Goal: Task Accomplishment & Management: Use online tool/utility

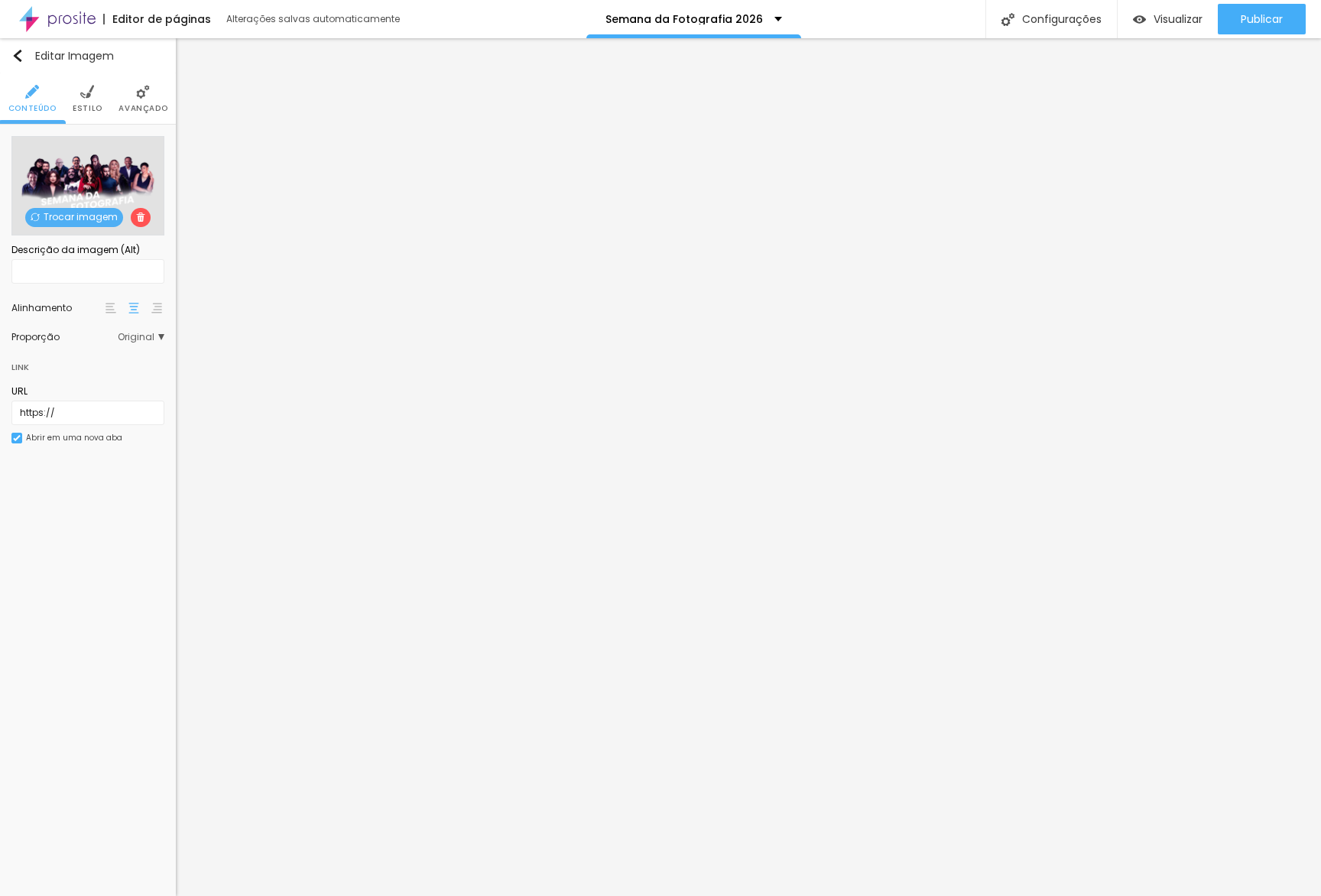
drag, startPoint x: 75, startPoint y: 86, endPoint x: 86, endPoint y: 95, distance: 14.2
click at [78, 88] on li "Estilo" at bounding box center [87, 98] width 30 height 50
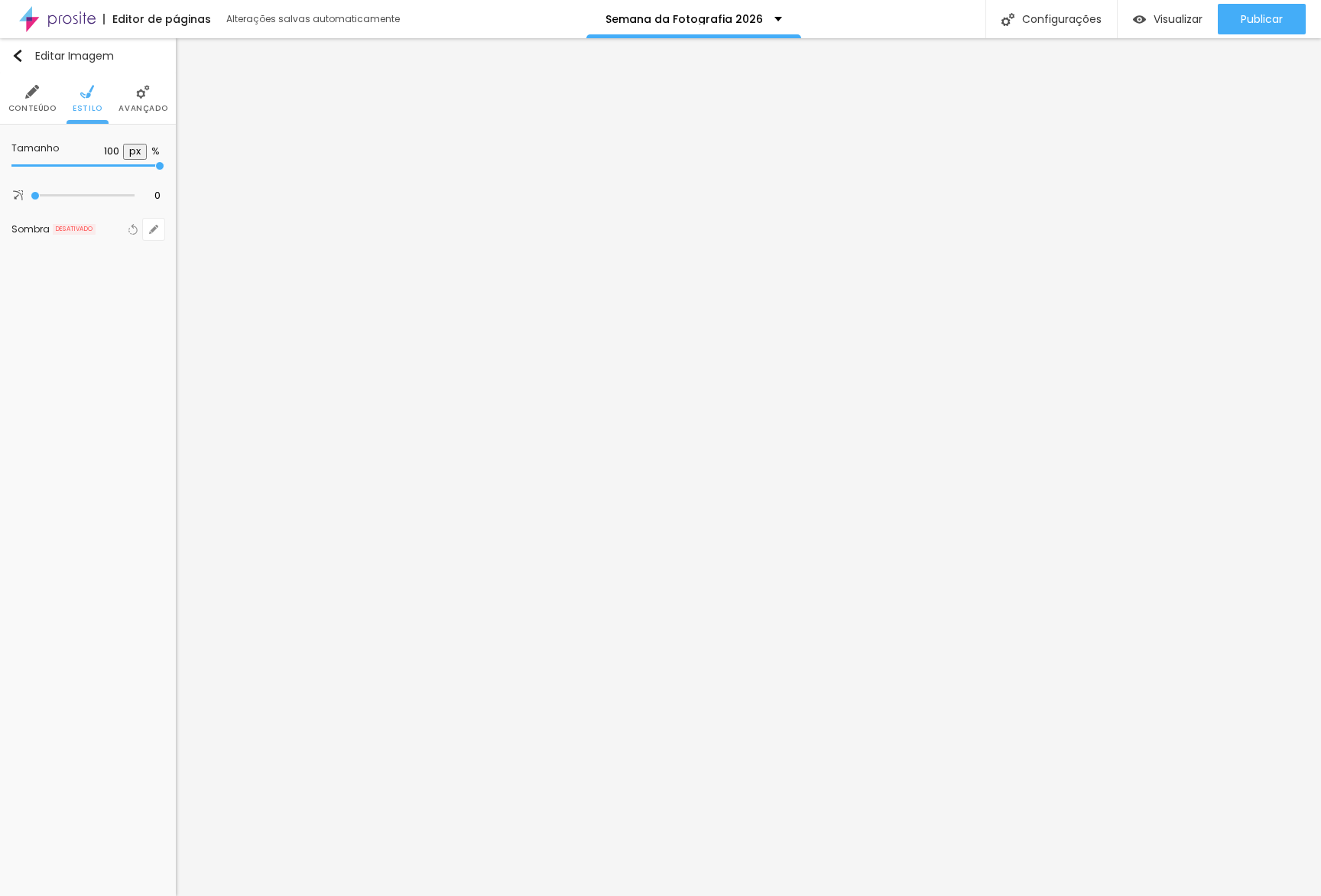
type input "95"
type input "80"
type input "70"
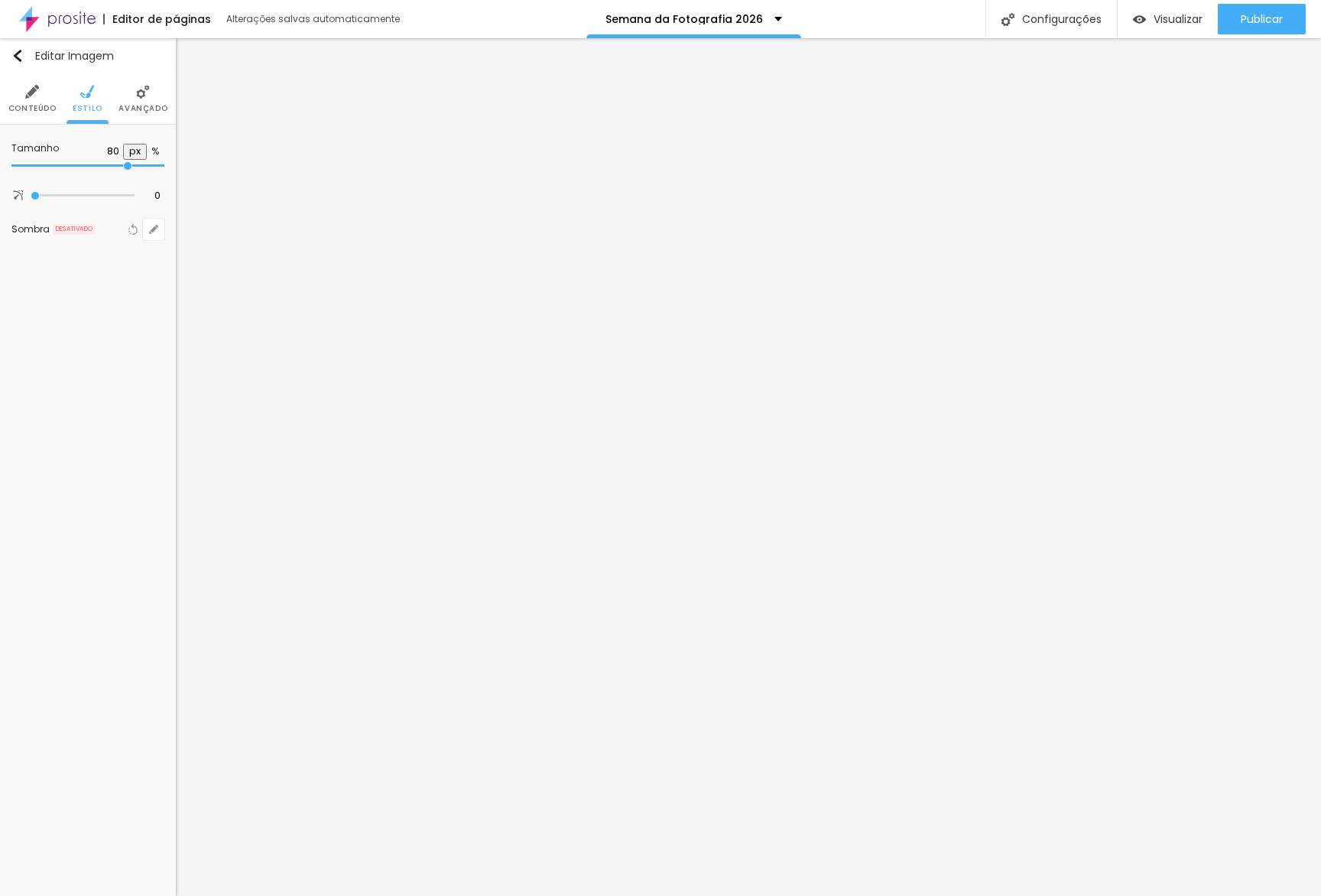
type input "70"
type input "65"
type input "60"
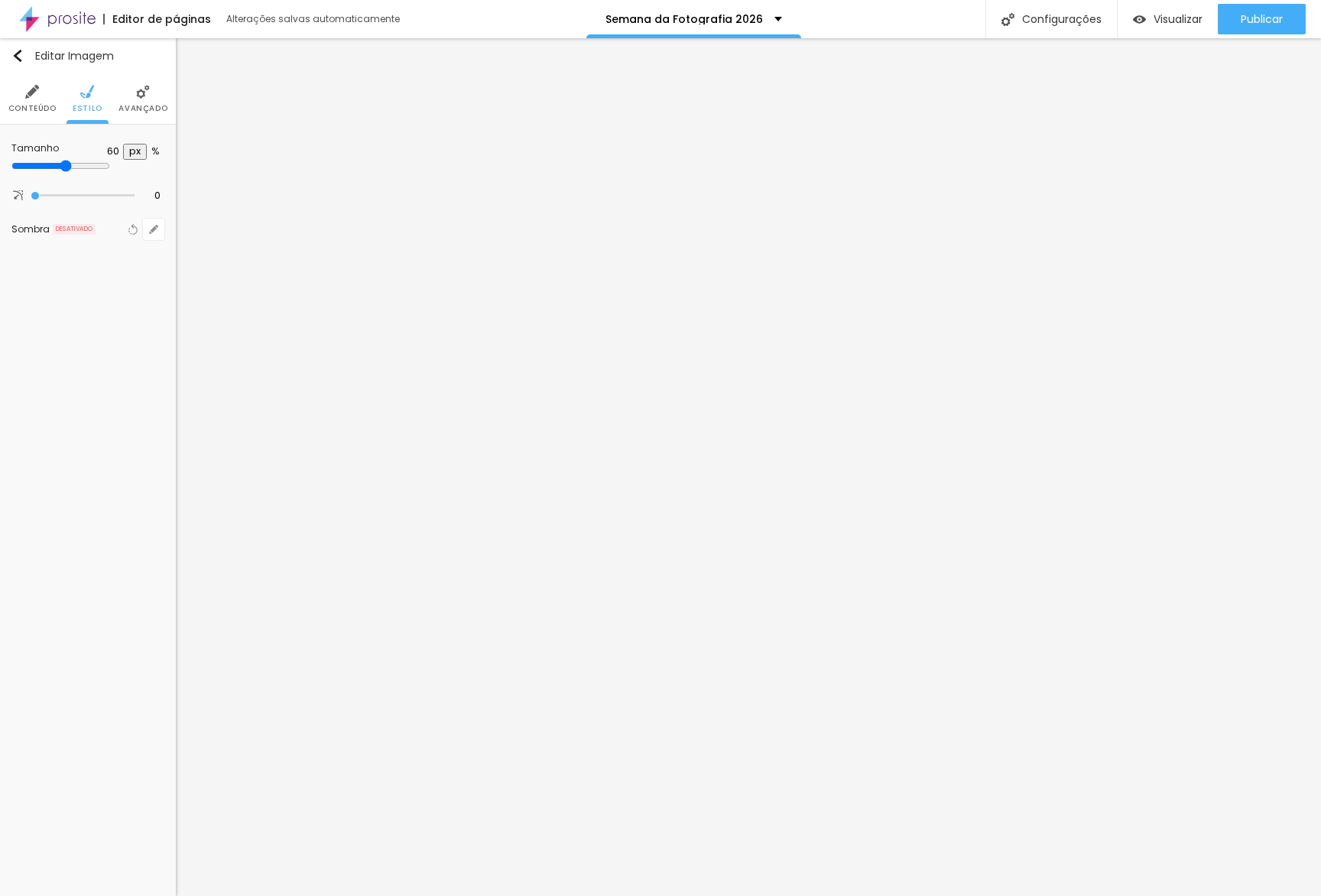
type input "65"
type input "60"
type input "65"
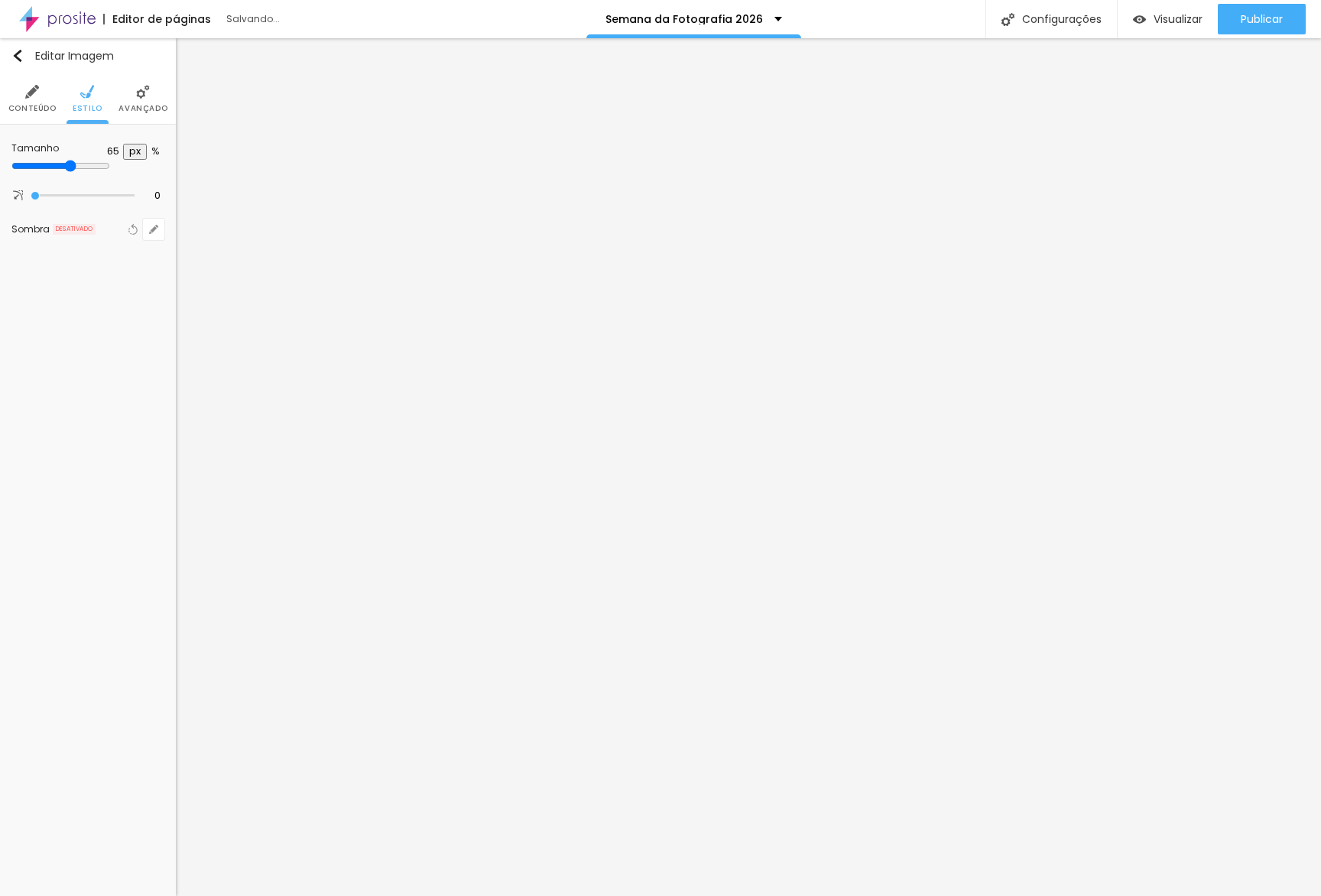
drag, startPoint x: 110, startPoint y: 163, endPoint x: 101, endPoint y: 161, distance: 9.2
type input "65"
click at [101, 161] on input "range" at bounding box center [61, 166] width 98 height 13
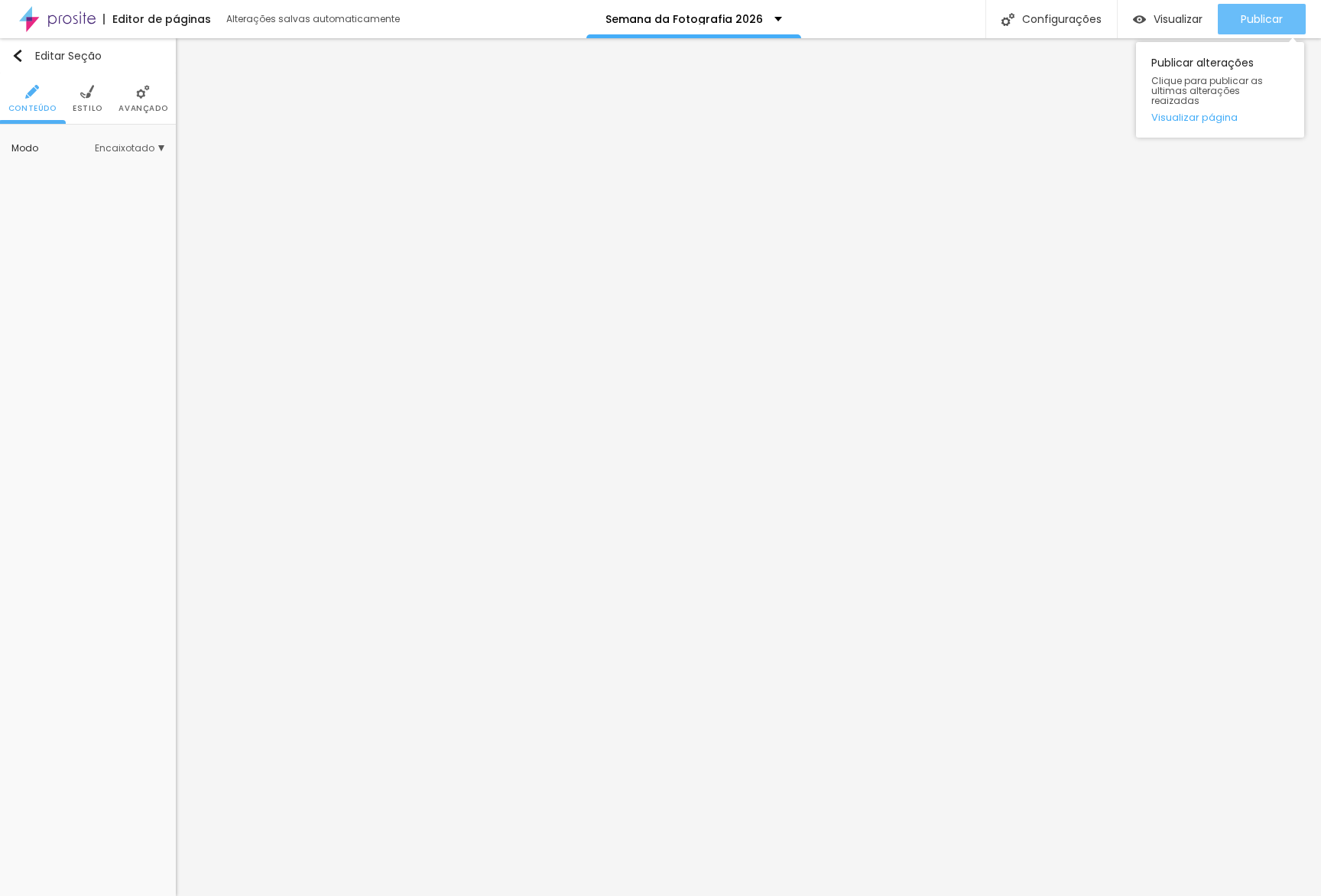
click at [1257, 18] on span "Publicar" at bounding box center [1261, 20] width 42 height 13
click at [1214, 112] on link "Visualizar página" at bounding box center [1220, 117] width 138 height 10
click at [1249, 29] on div "Publicar" at bounding box center [1261, 19] width 42 height 31
click at [1201, 112] on link "Visualizar página" at bounding box center [1220, 117] width 138 height 10
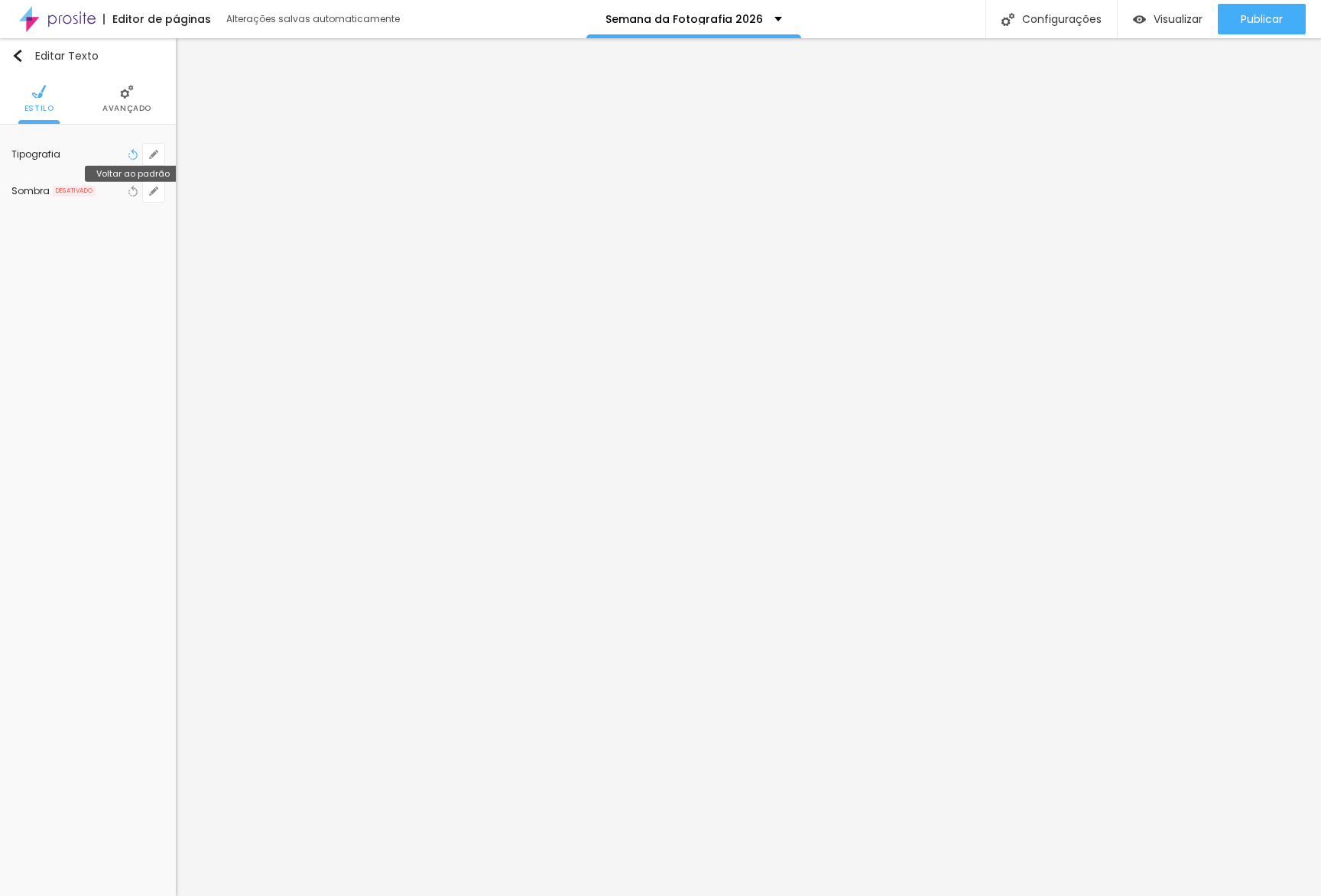
click at [140, 157] on div "Voltar ao padrão" at bounding box center [144, 154] width 40 height 21
click at [152, 157] on icon "button" at bounding box center [151, 157] width 3 height 3
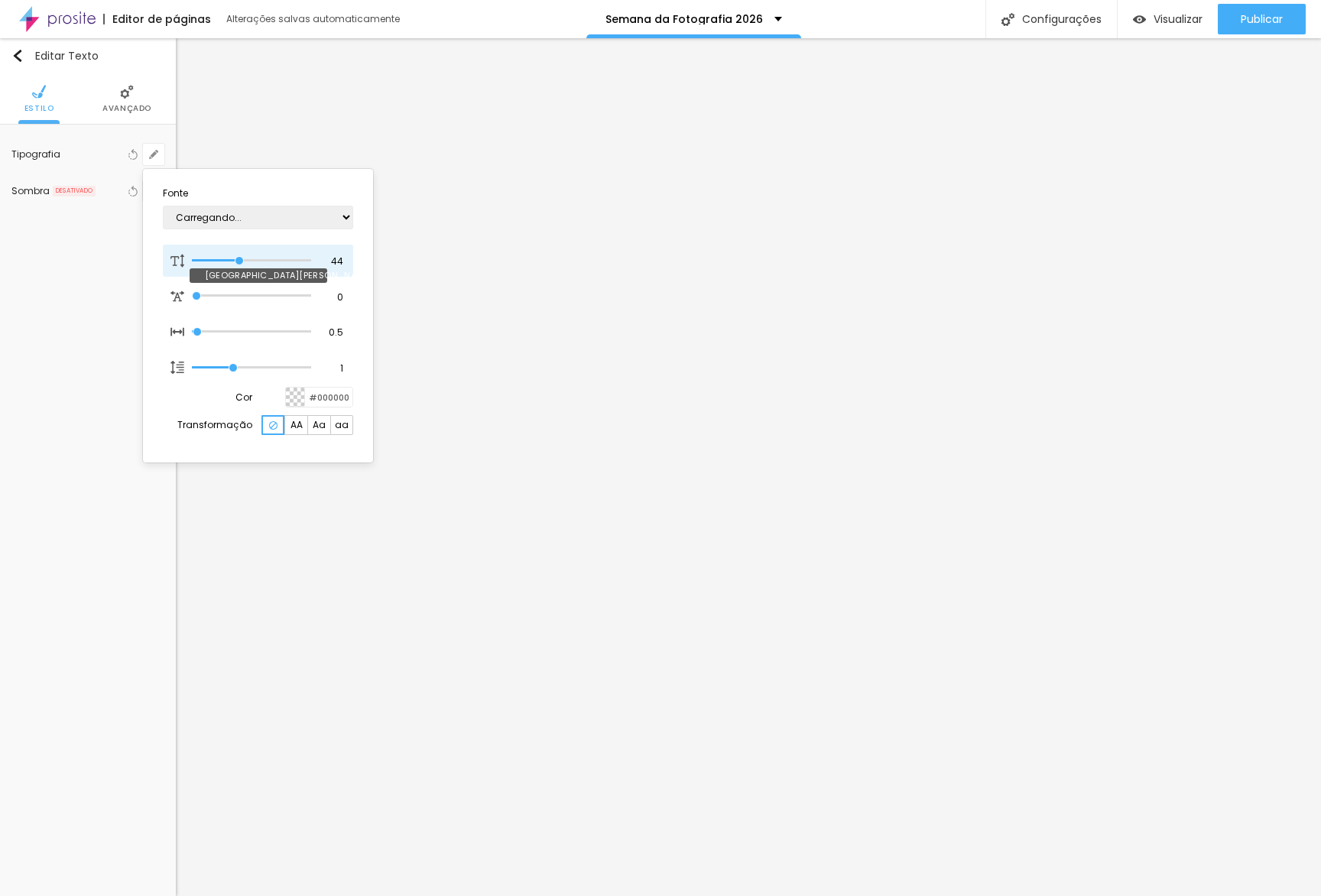
type input "1"
type input "40"
type input "1"
type input "39"
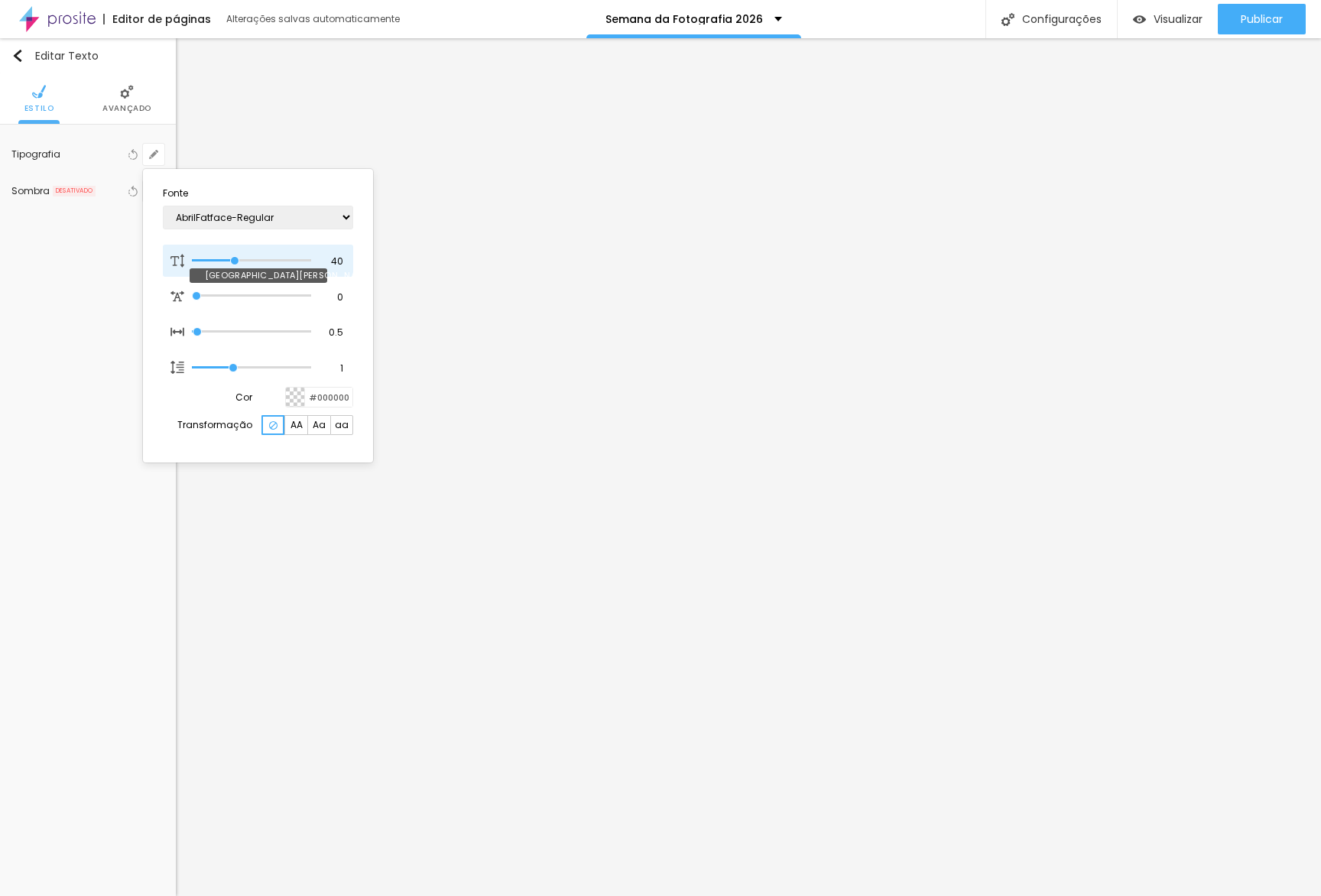
type input "39"
type input "1"
type input "32"
type input "1"
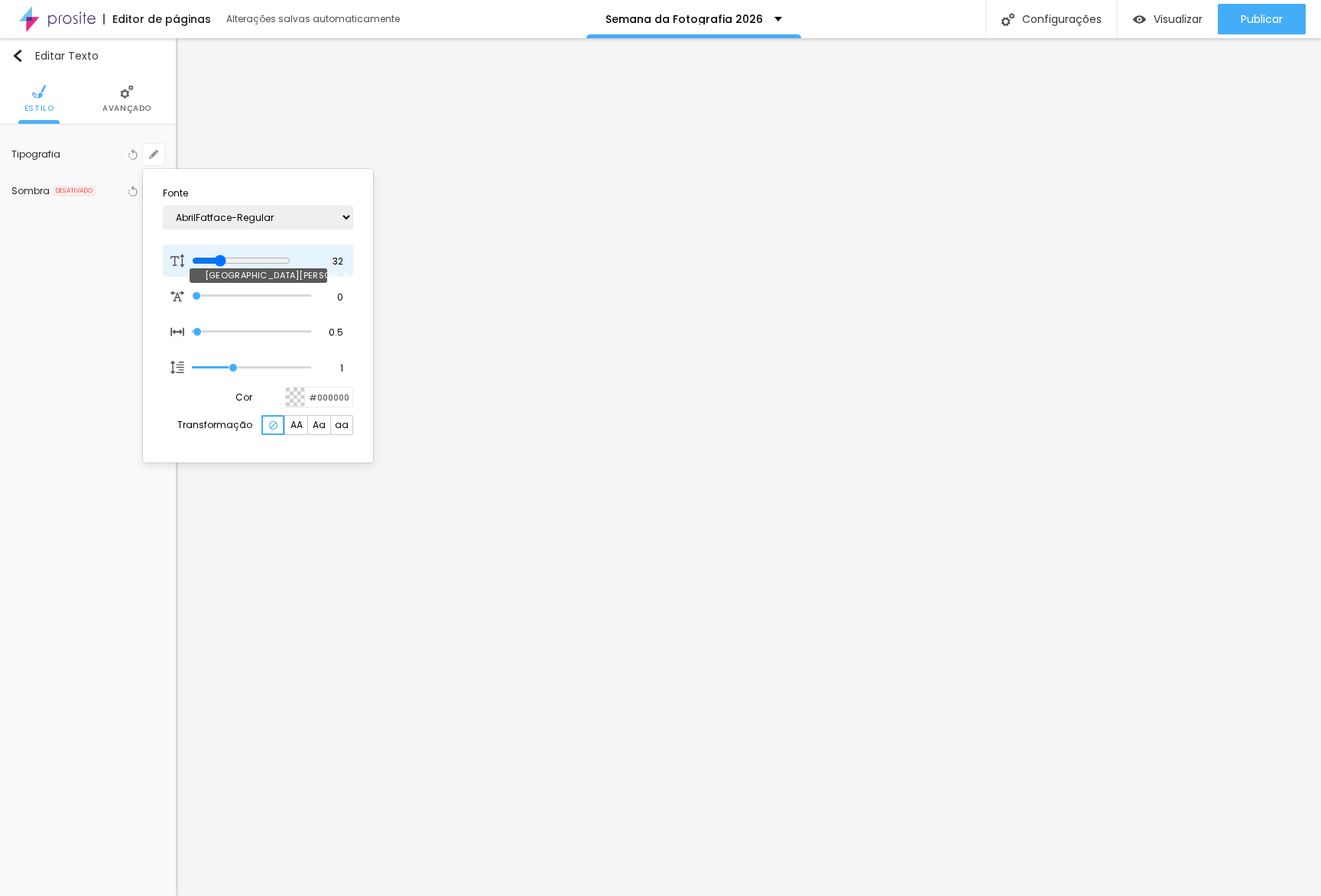
type input "31"
type input "1"
type input "29"
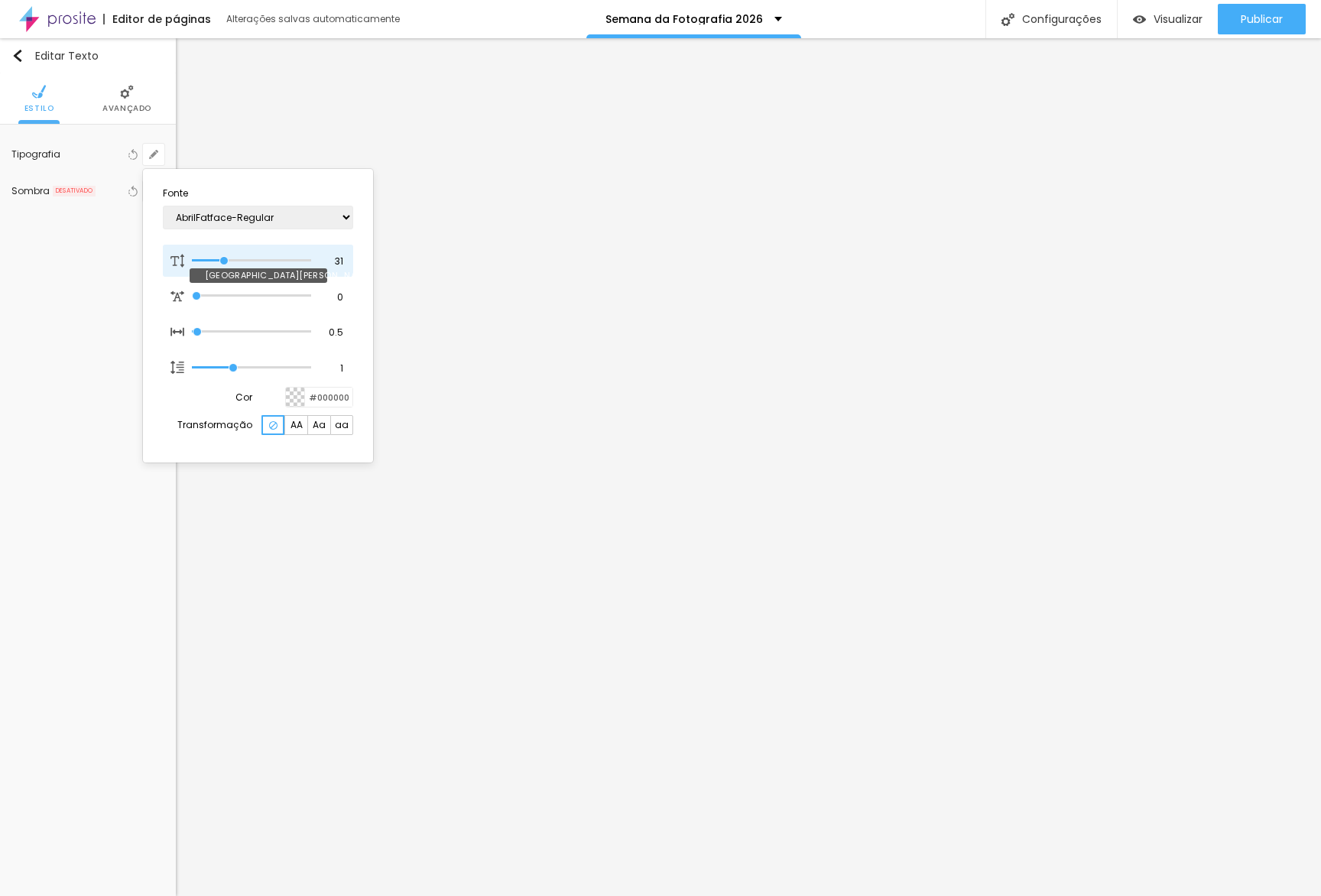
type input "1"
type input "27"
type input "1"
type input "26"
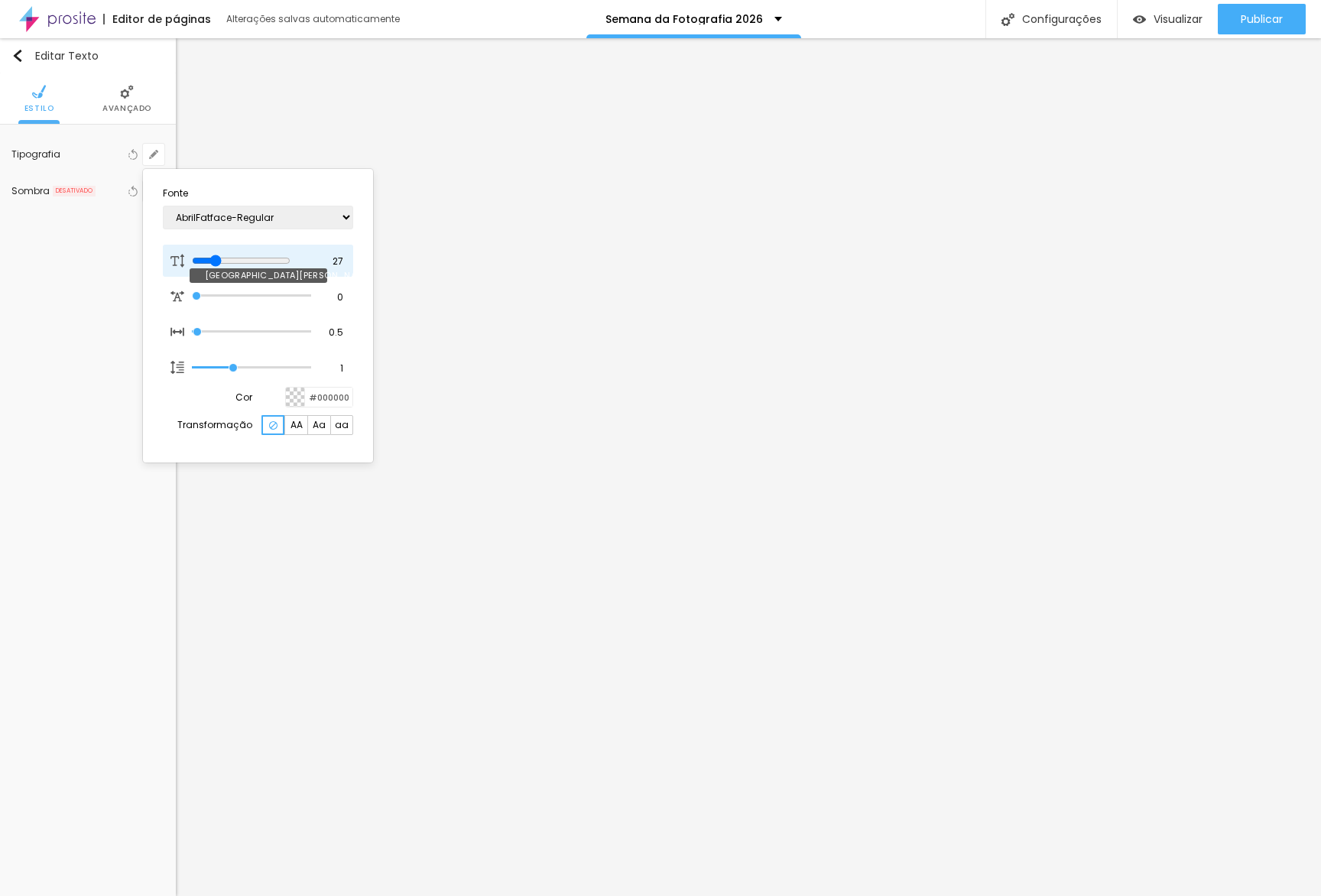
type input "26"
type input "1"
drag, startPoint x: 234, startPoint y: 259, endPoint x: 219, endPoint y: 262, distance: 15.3
type input "26"
click at [219, 262] on input "range" at bounding box center [252, 261] width 120 height 8
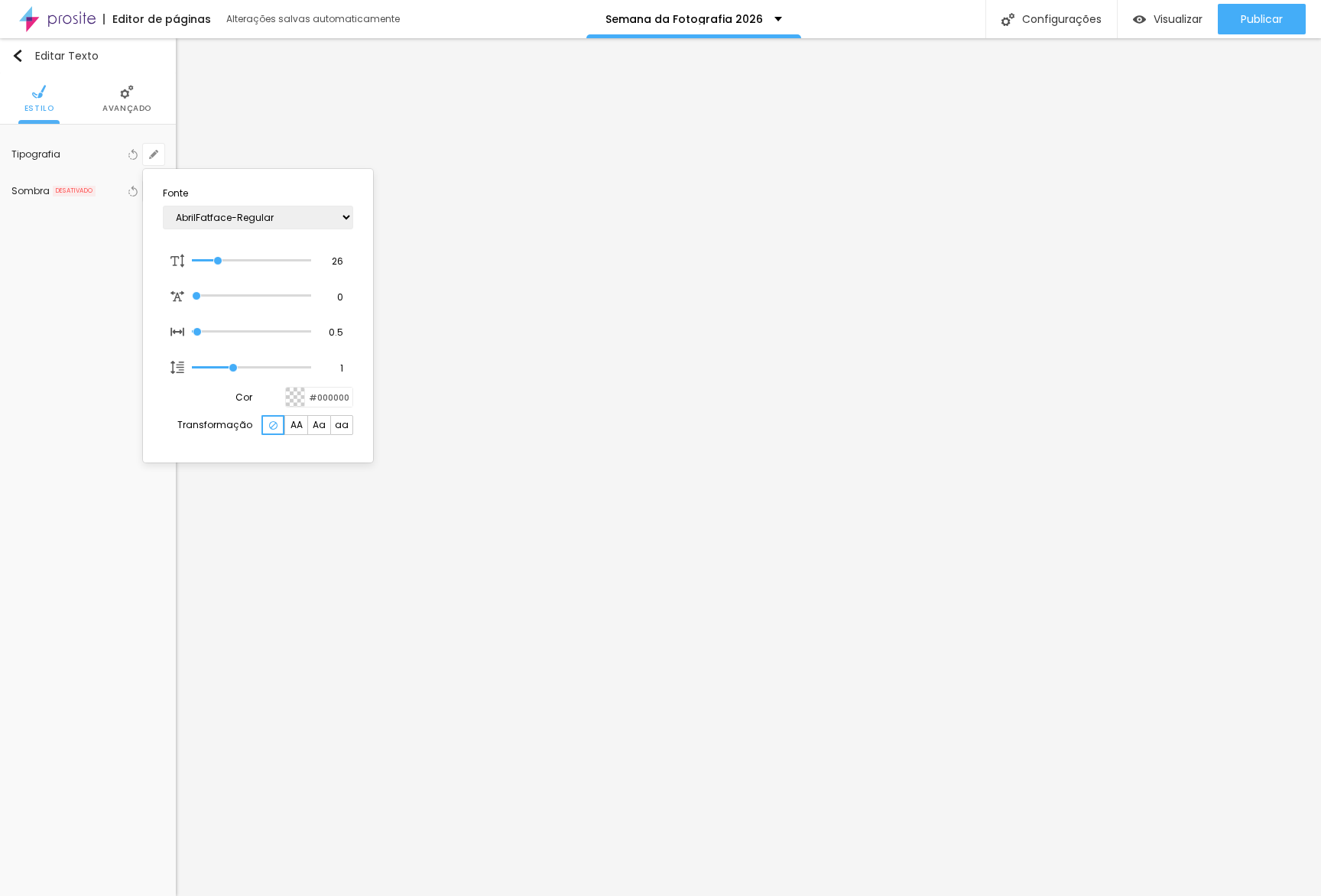
click at [616, 553] on div at bounding box center [660, 448] width 1321 height 896
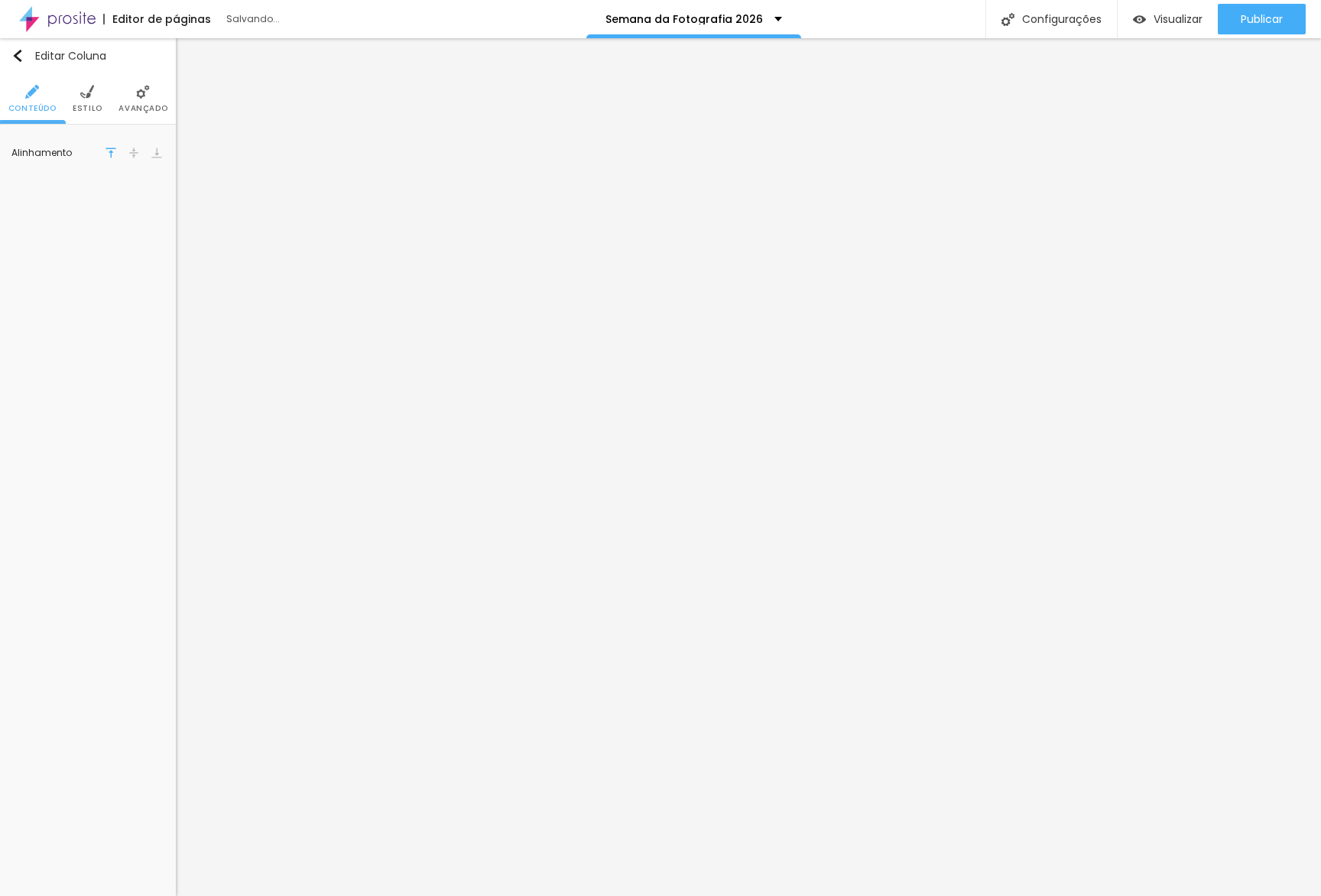
click at [148, 108] on span "Avançado" at bounding box center [143, 108] width 49 height 8
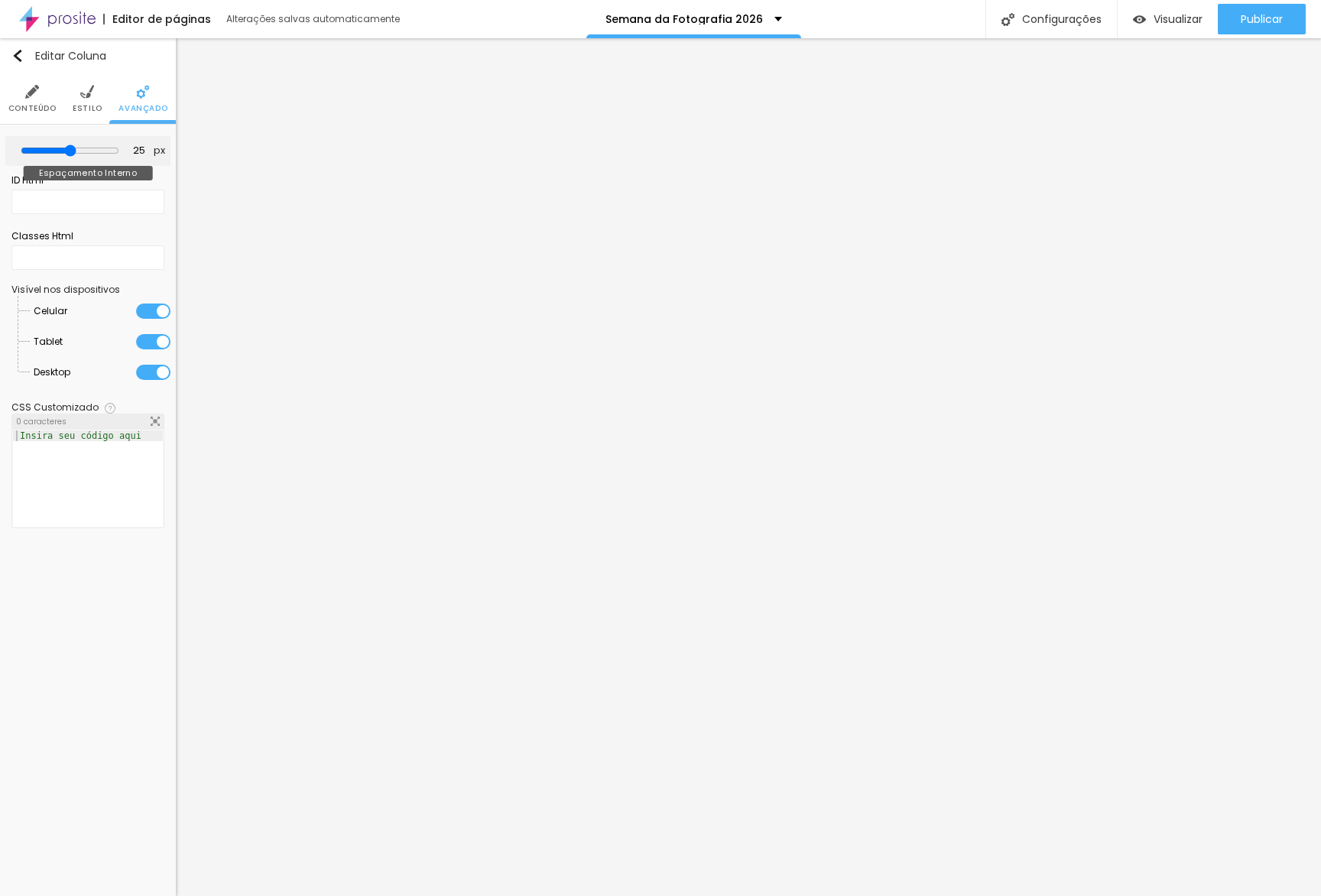
type input "20"
type input "15"
type input "10"
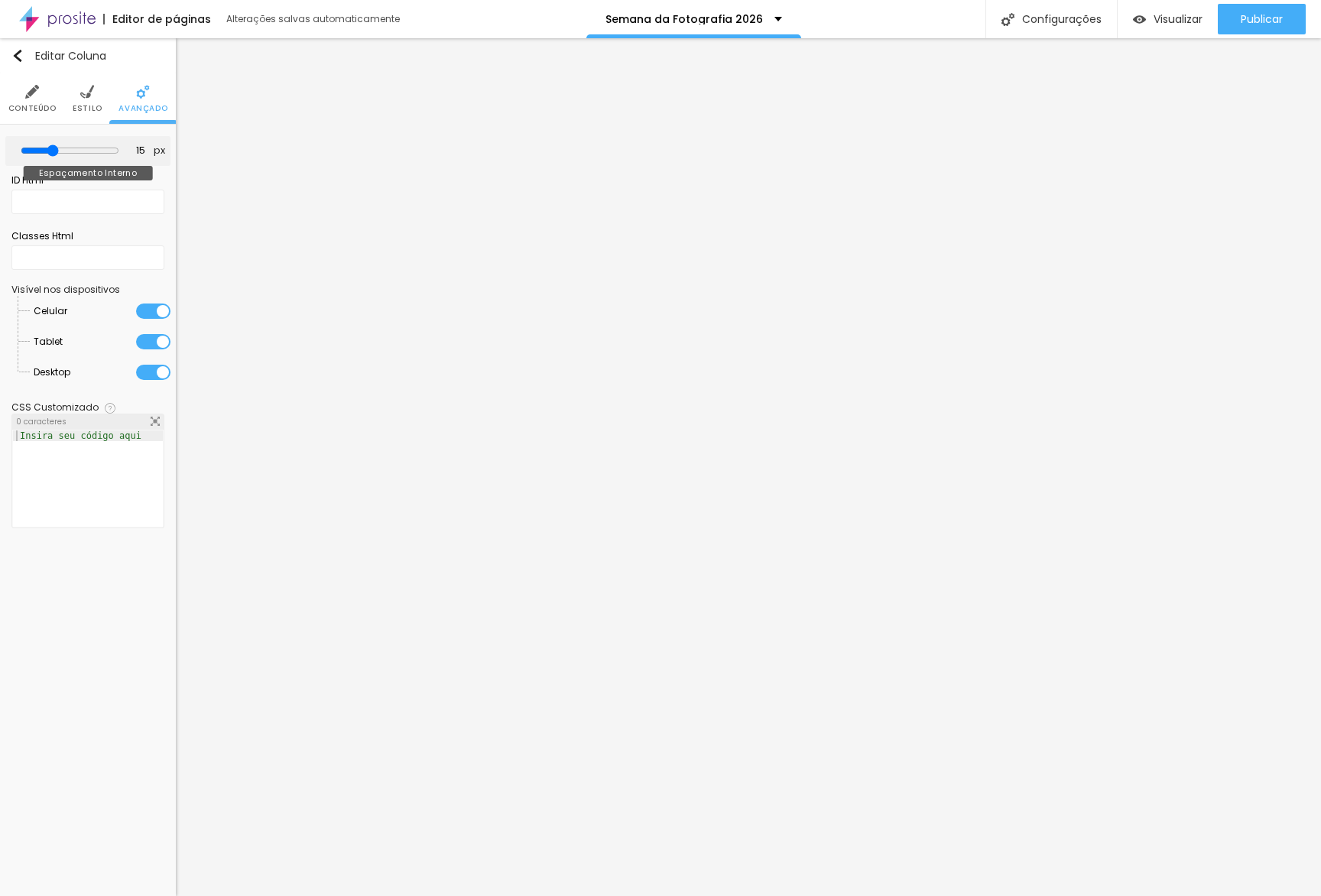
type input "10"
type input "15"
type input "20"
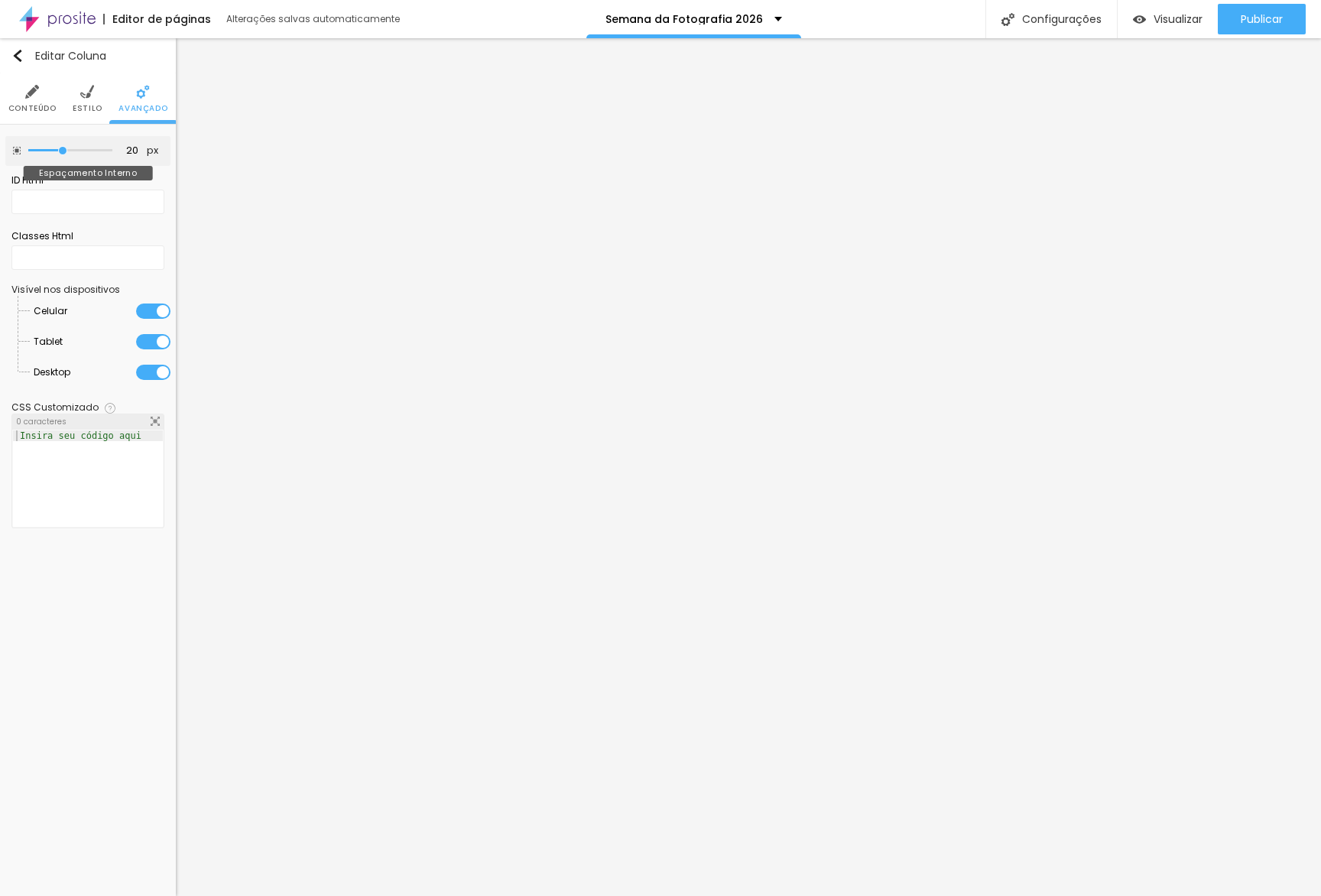
type input "25"
type input "30"
type input "35"
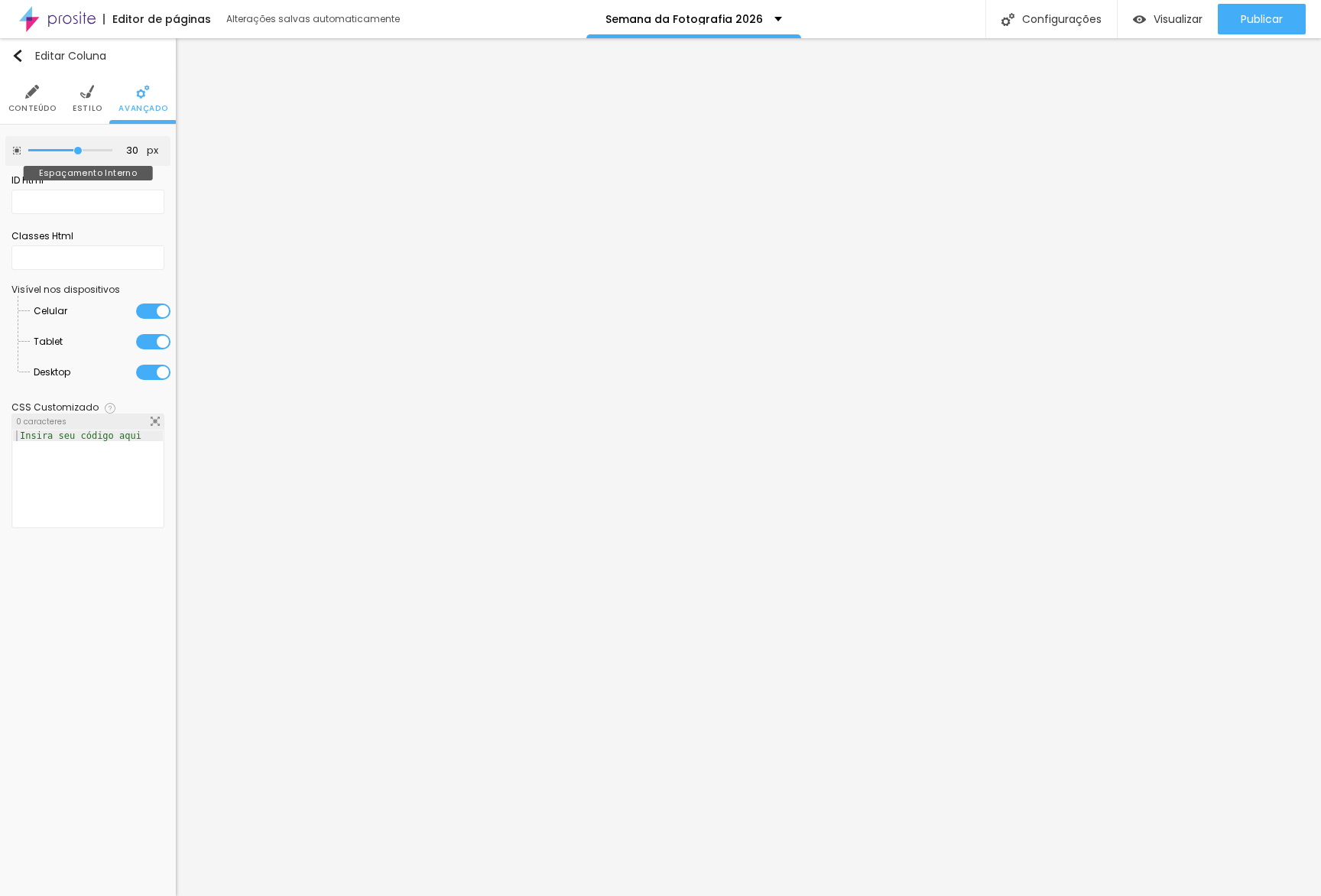
type input "35"
type input "40"
type input "35"
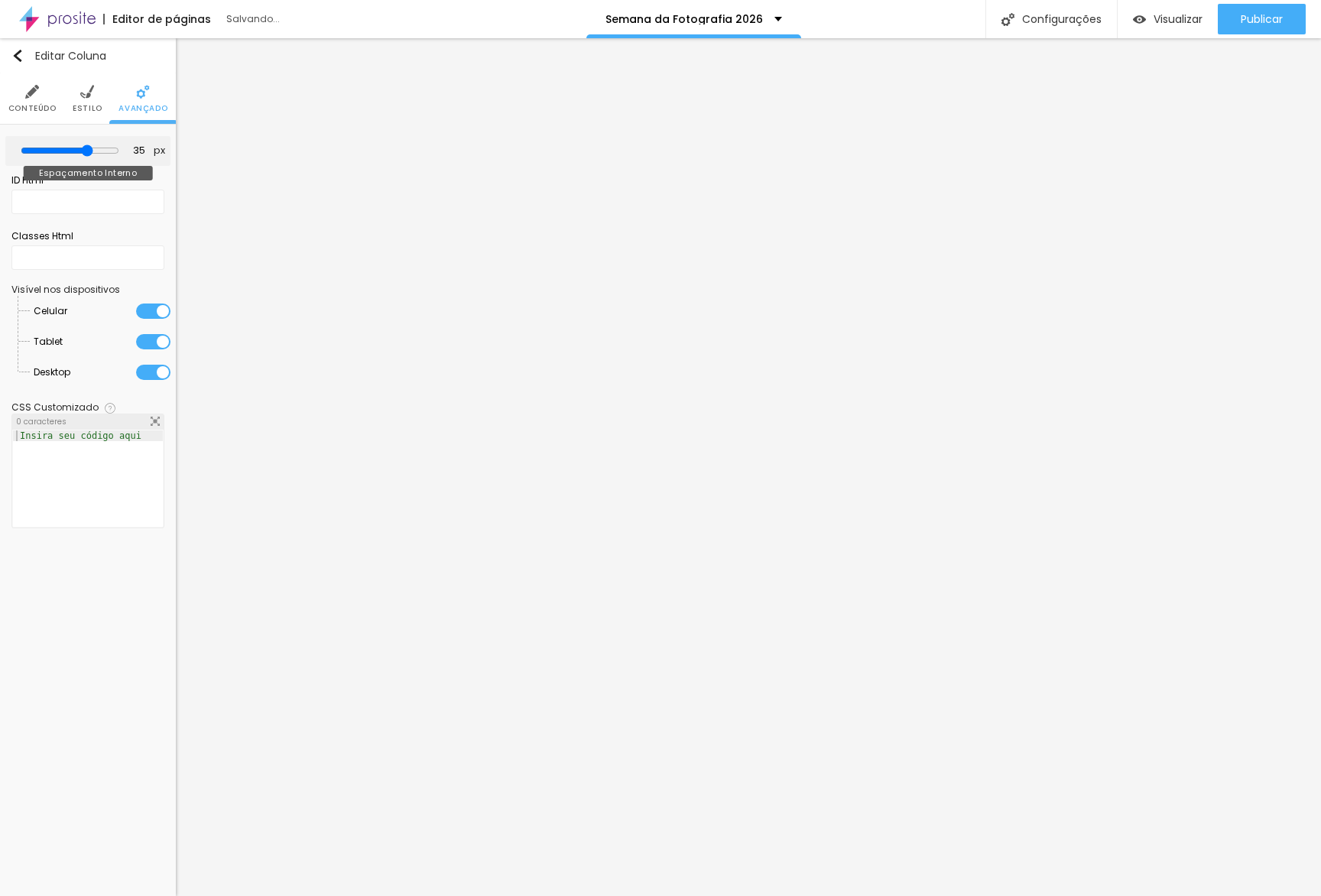
type input "30"
type input "25"
type input "30"
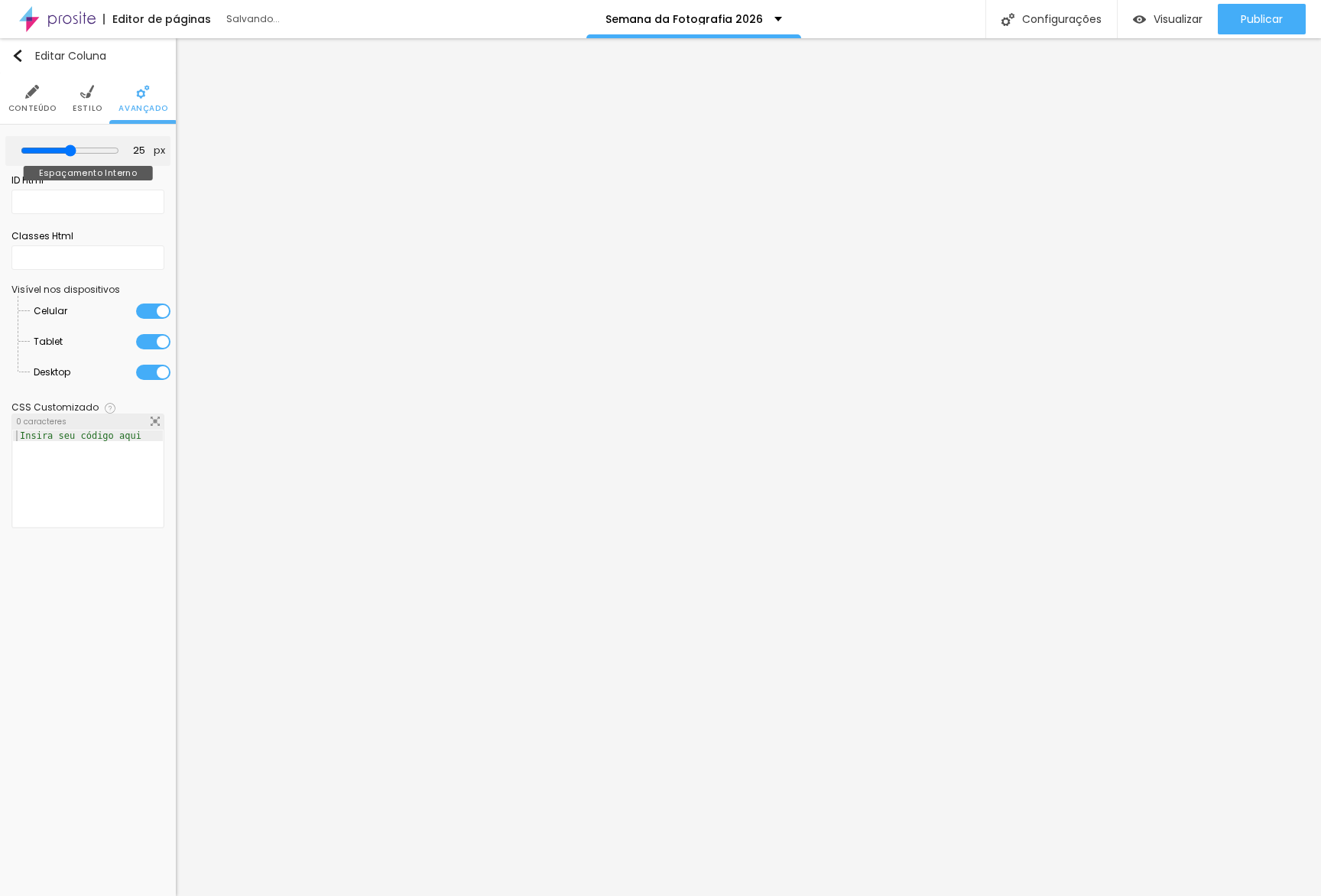
type input "30"
type input "35"
type input "40"
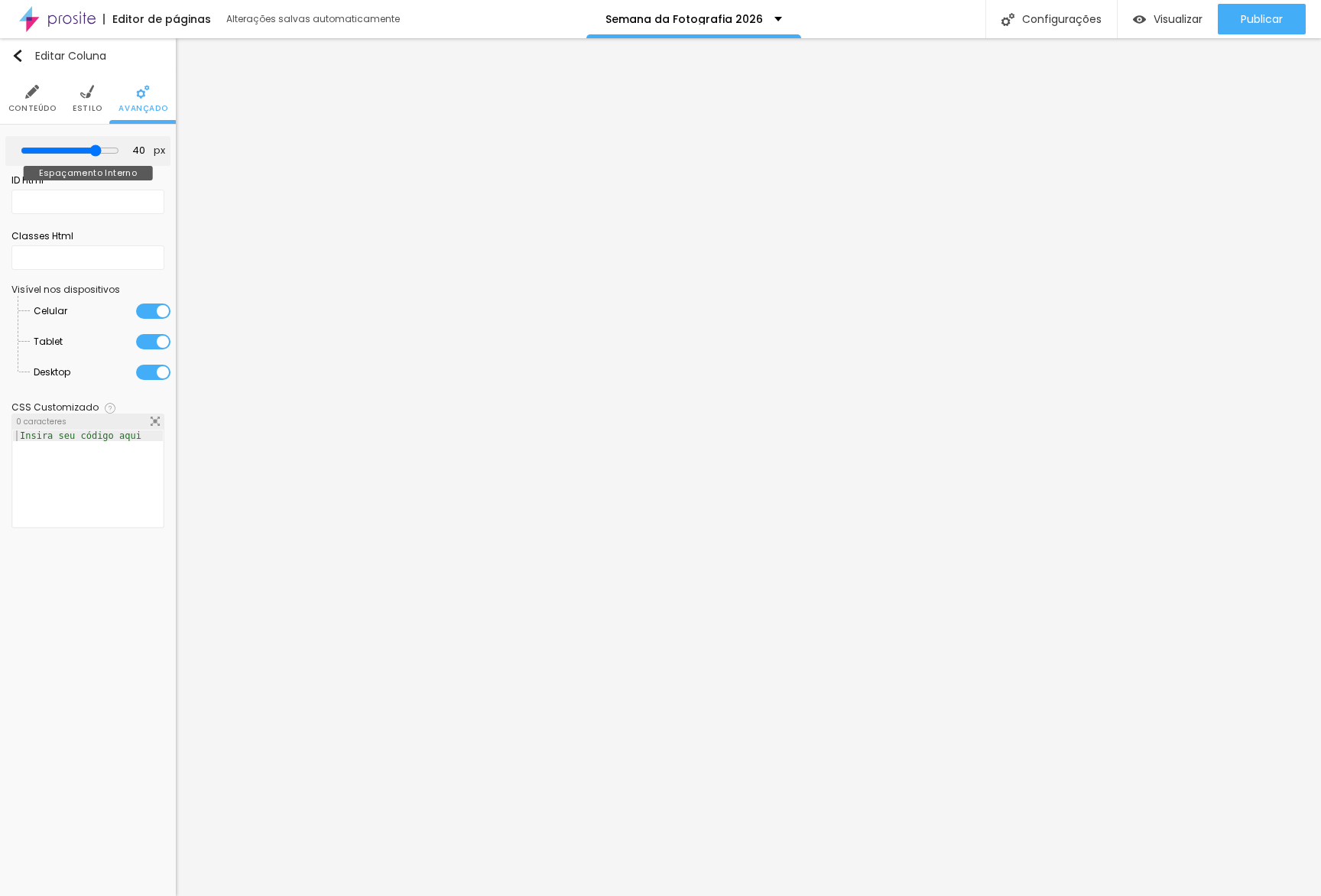
type input "45"
type input "50"
drag, startPoint x: 55, startPoint y: 152, endPoint x: 108, endPoint y: 145, distance: 53.5
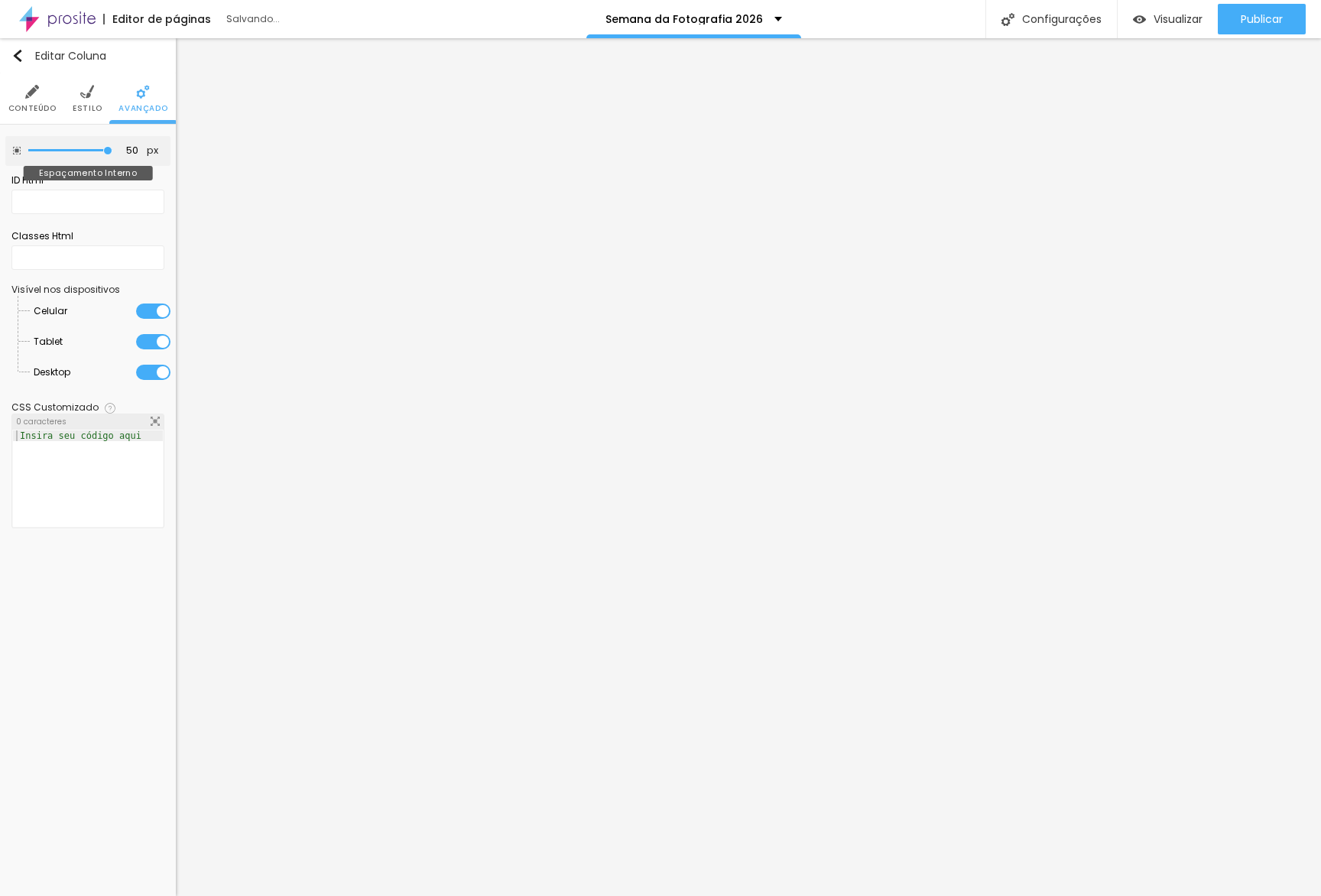
type input "50"
click at [108, 147] on input "range" at bounding box center [70, 151] width 84 height 8
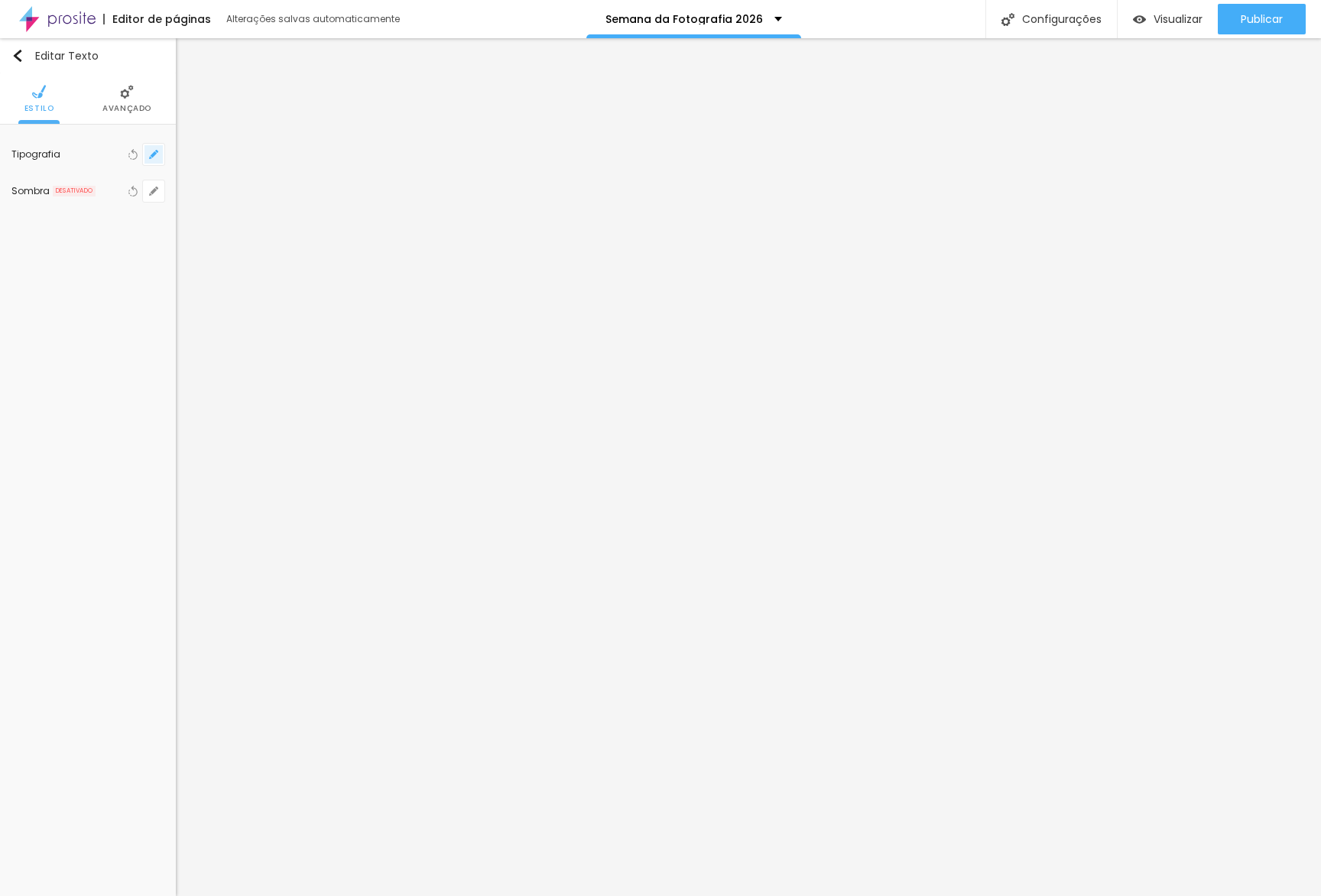
click at [144, 148] on button "button" at bounding box center [153, 154] width 21 height 21
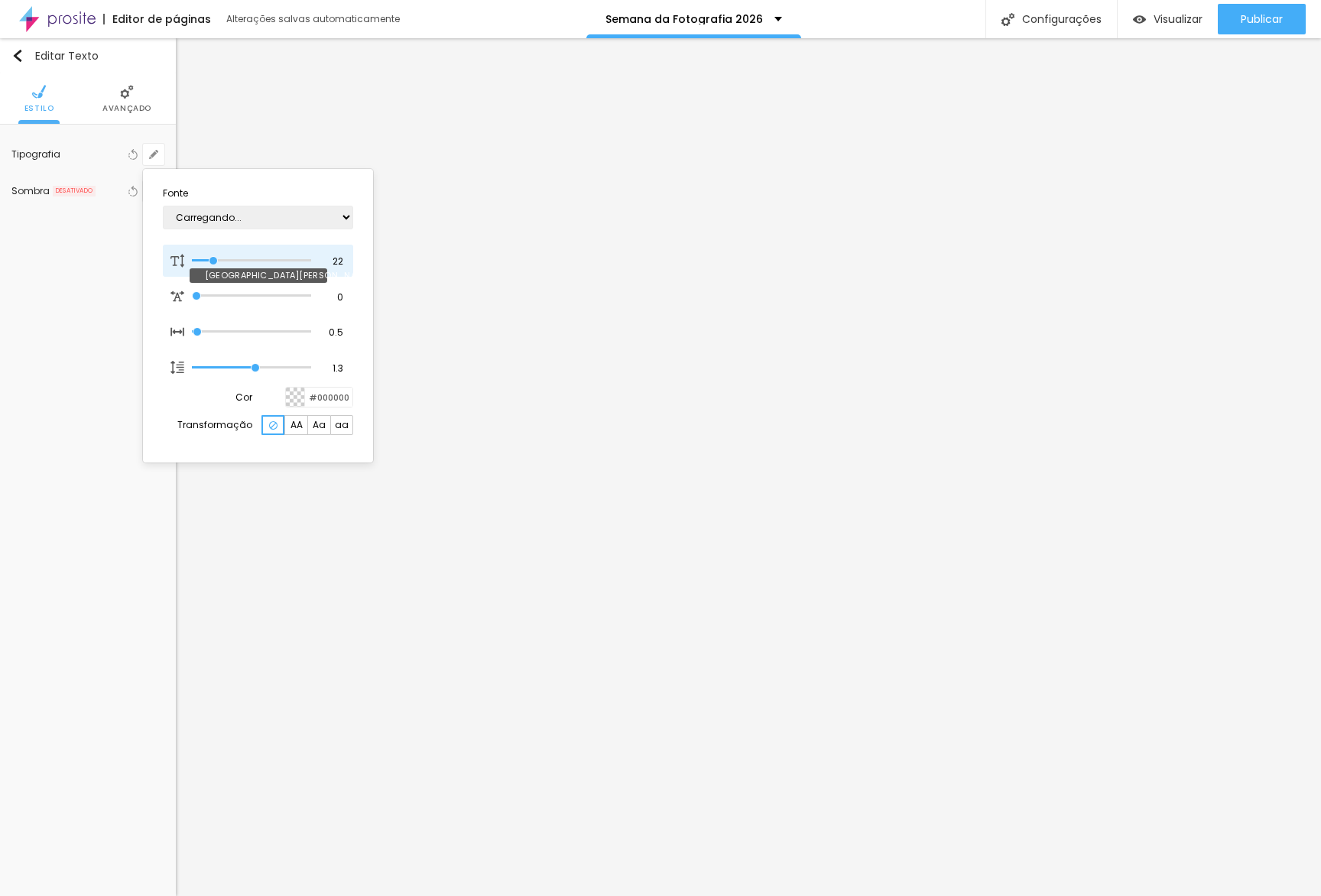
type input "1"
type input "20"
type input "1"
type input "19"
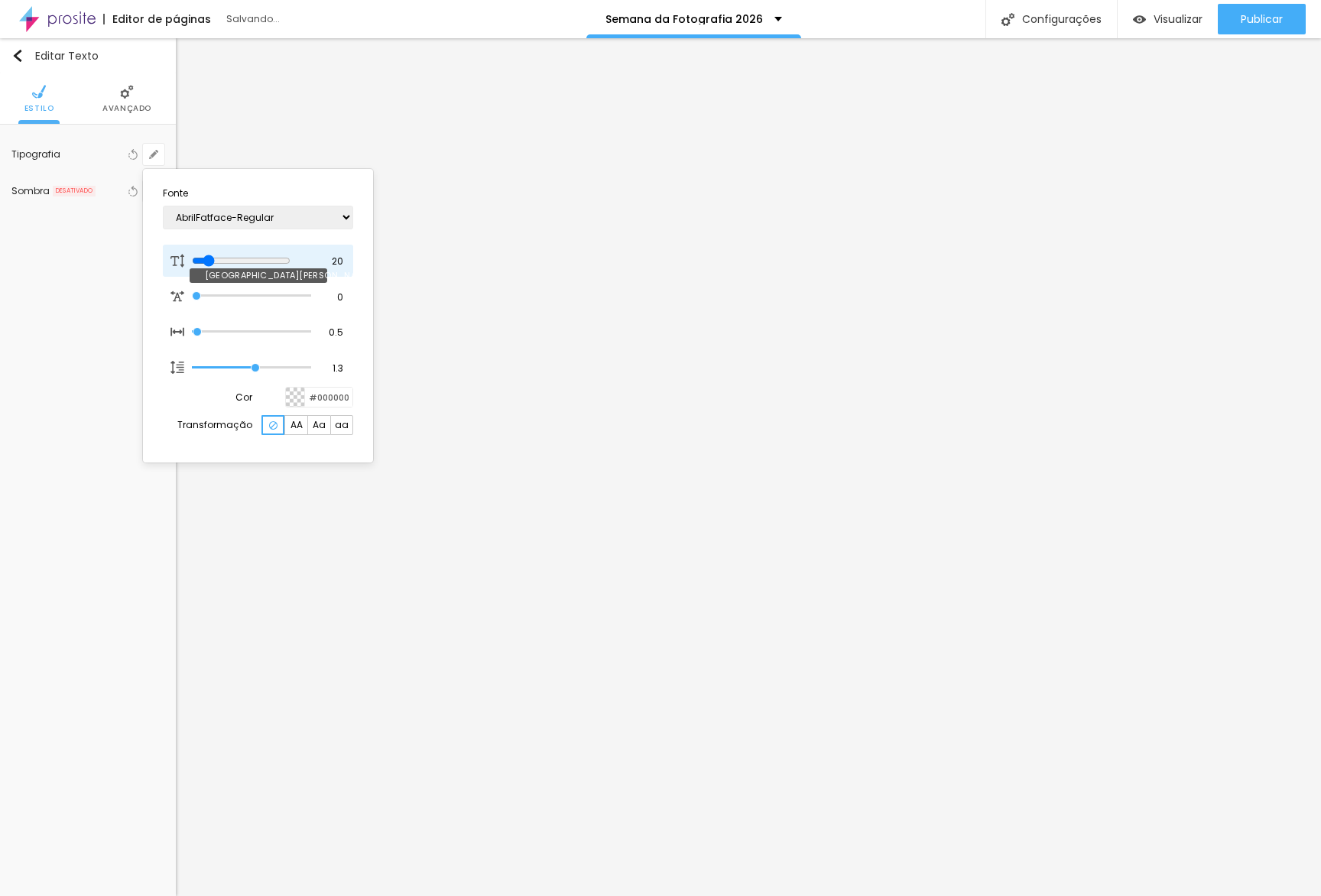
type input "19"
type input "1"
type input "18"
type input "1"
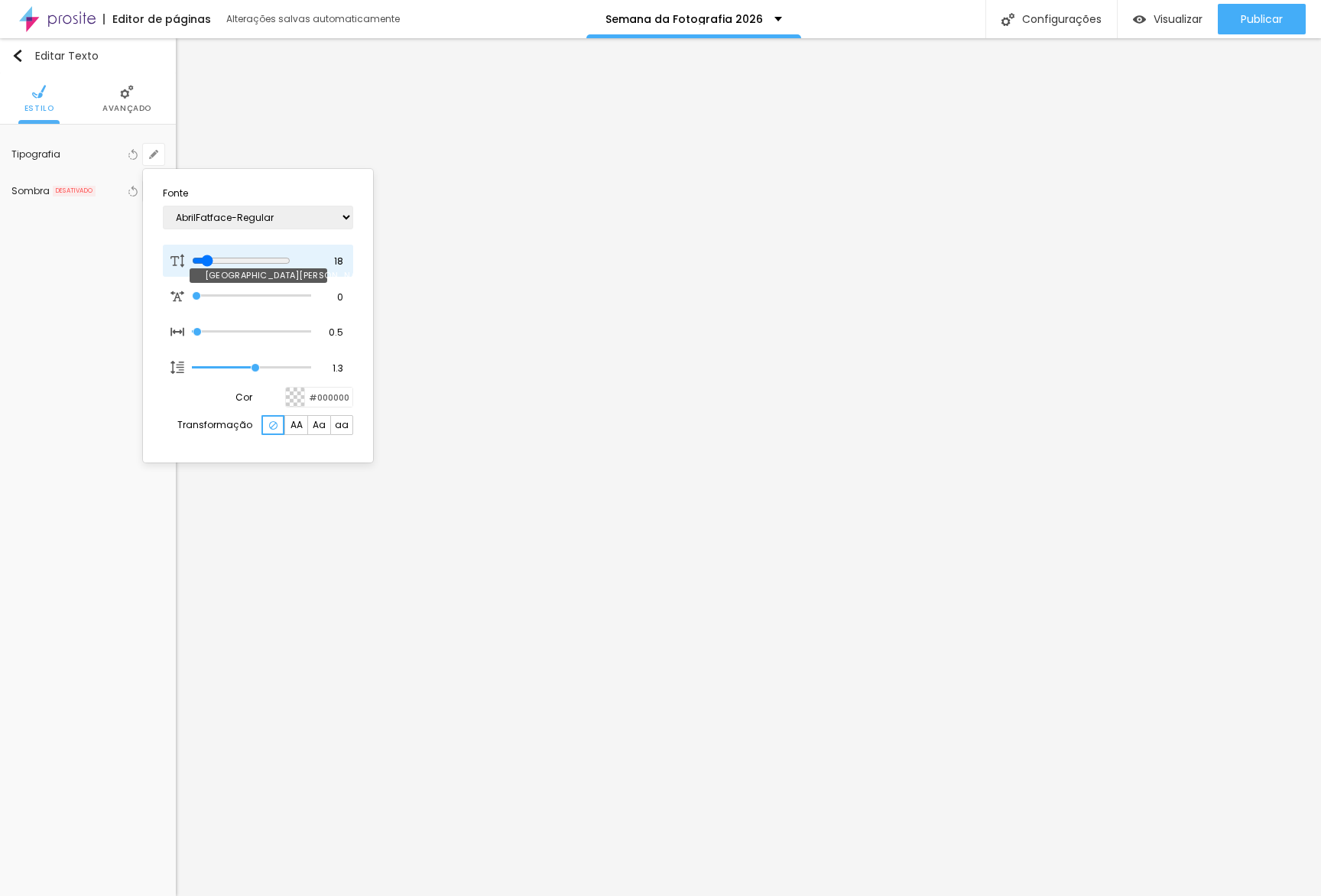
type input "18"
click at [208, 262] on input "range" at bounding box center [241, 261] width 98 height 13
click at [583, 259] on div at bounding box center [660, 448] width 1321 height 896
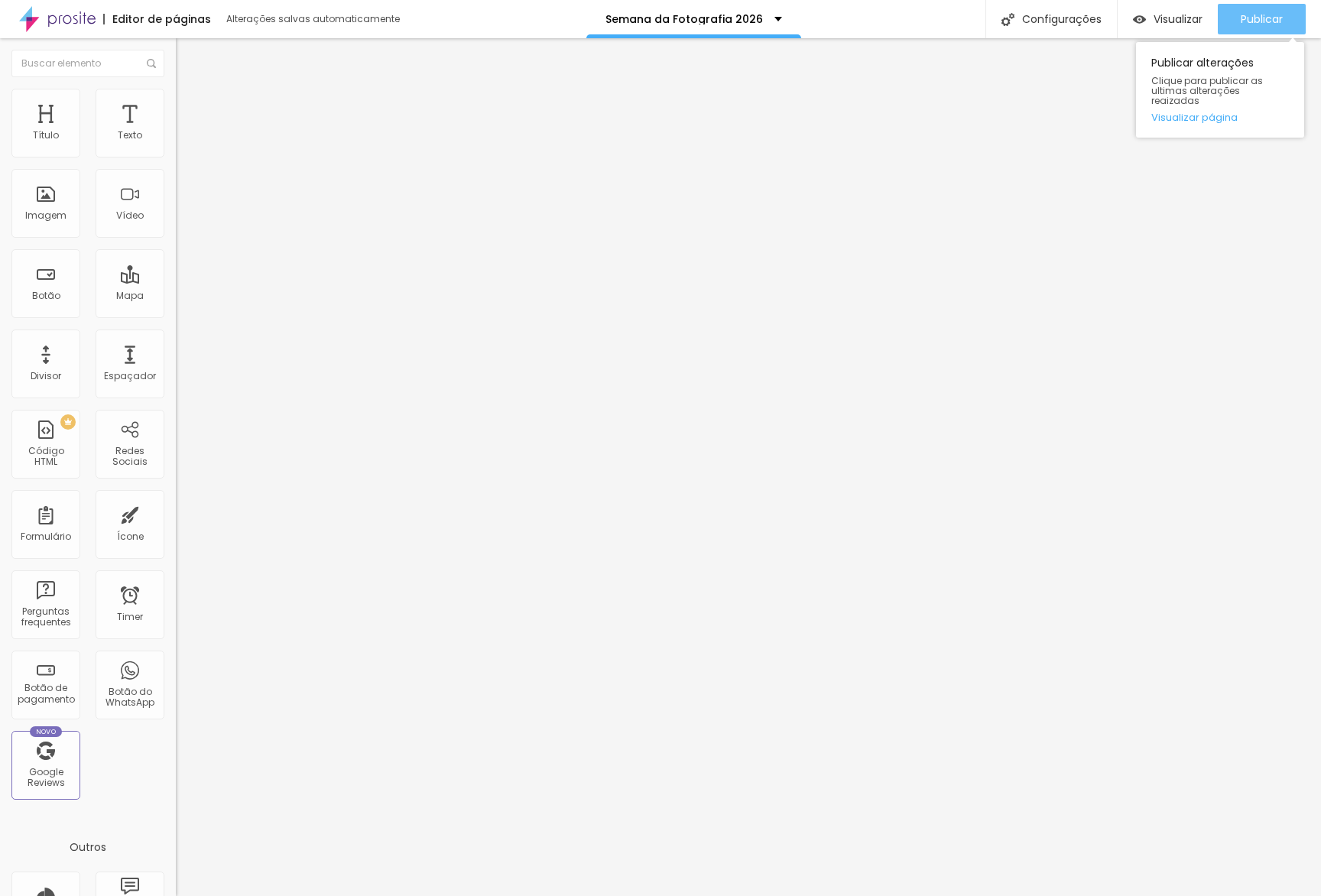
click at [1264, 9] on div "Publicar" at bounding box center [1261, 19] width 42 height 31
click at [1210, 112] on link "Visualizar página" at bounding box center [1220, 117] width 138 height 10
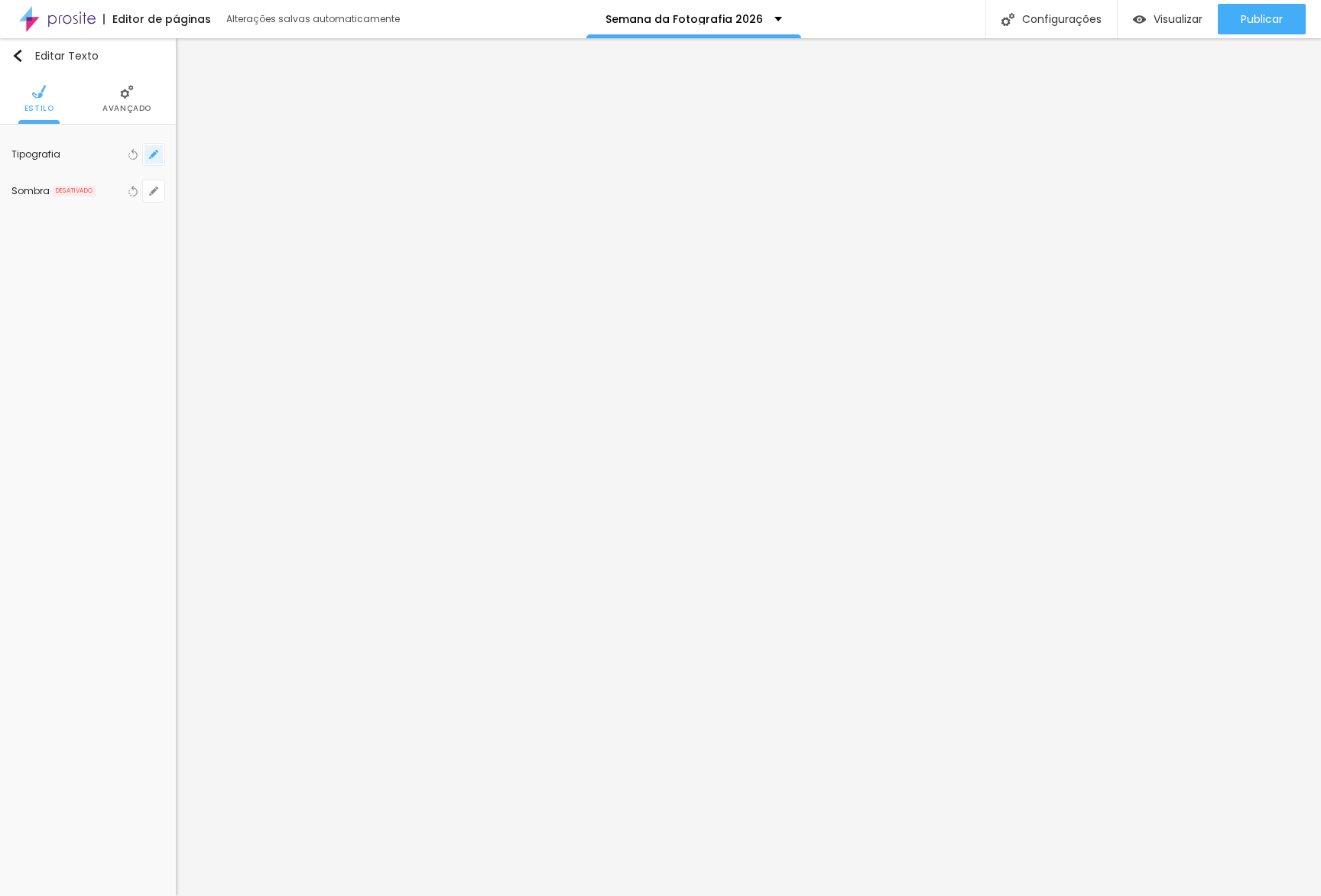
click at [156, 151] on icon "button" at bounding box center [156, 152] width 3 height 3
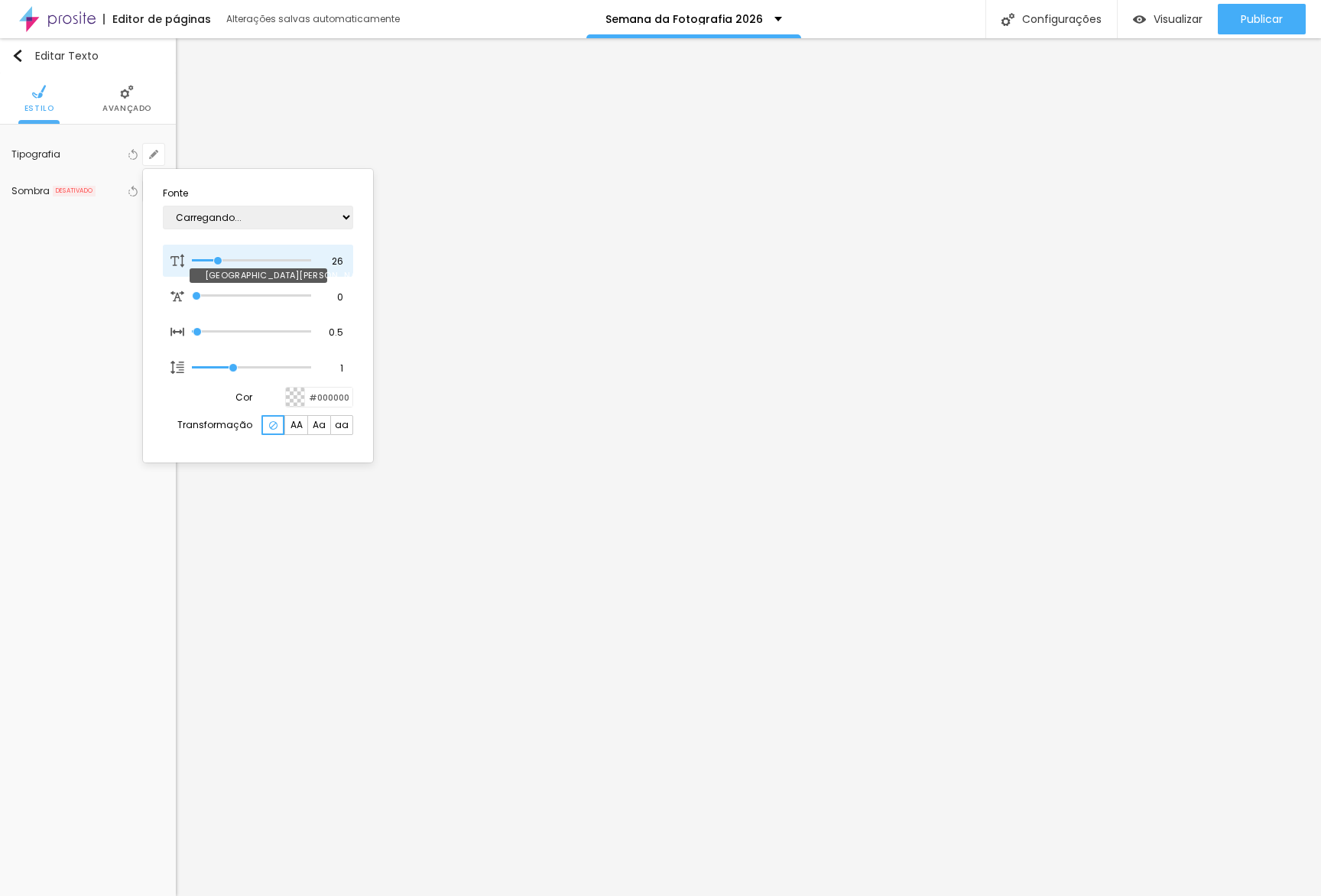
type input "1"
type input "31"
type input "1"
type input "32"
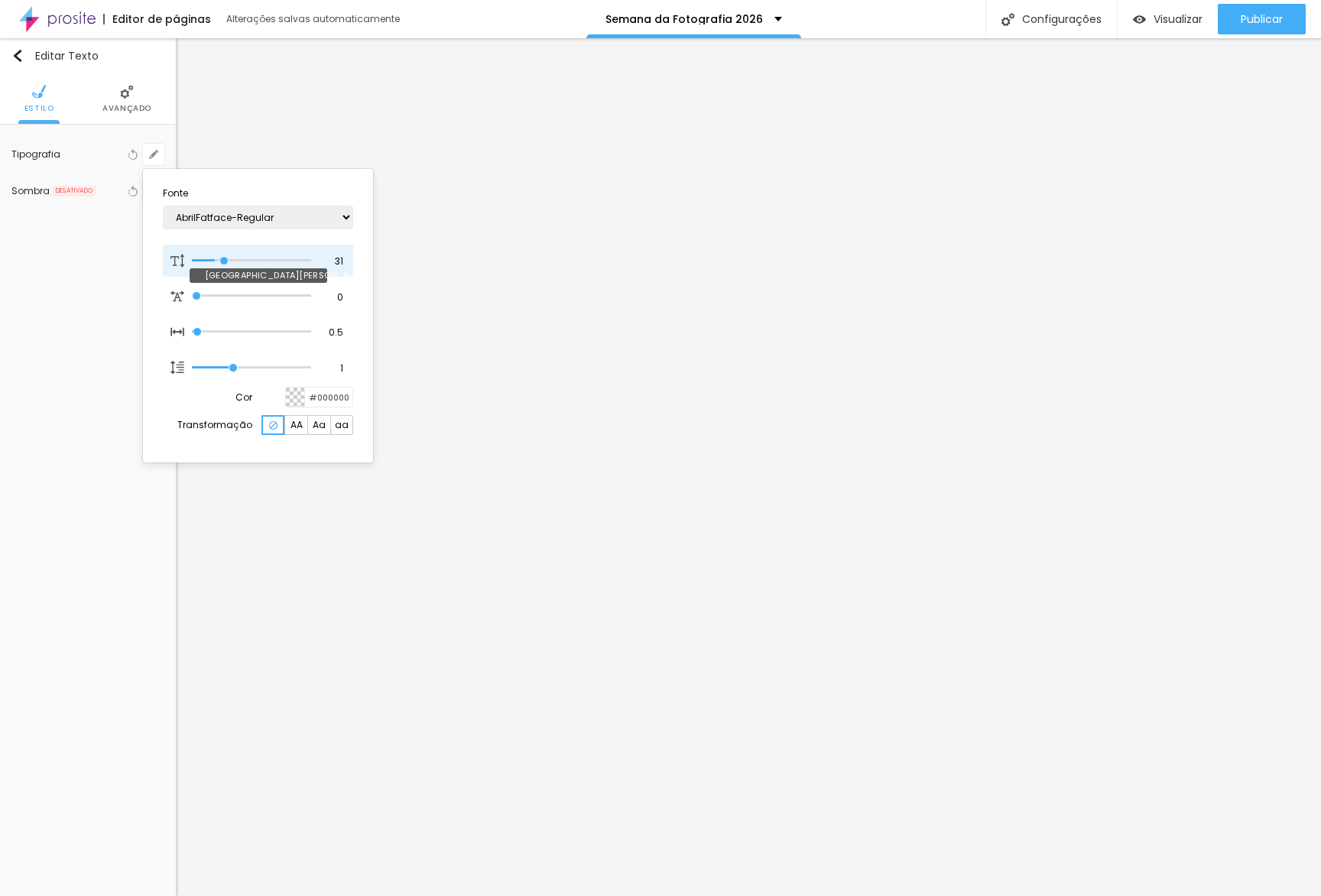
type input "32"
type input "1"
type input "33"
type input "1"
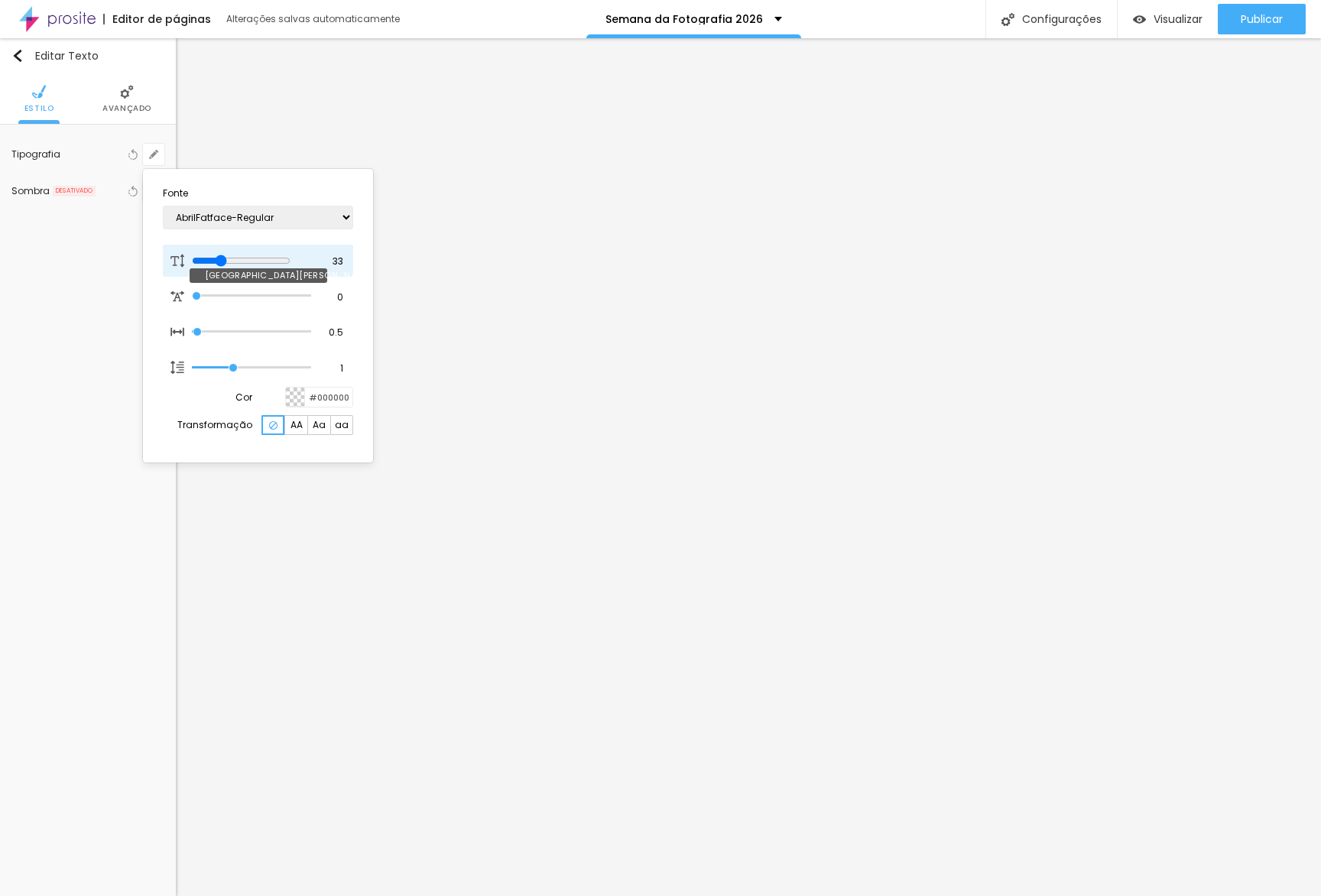
type input "32"
type input "1"
drag, startPoint x: 224, startPoint y: 259, endPoint x: 232, endPoint y: 245, distance: 16.1
type input "32"
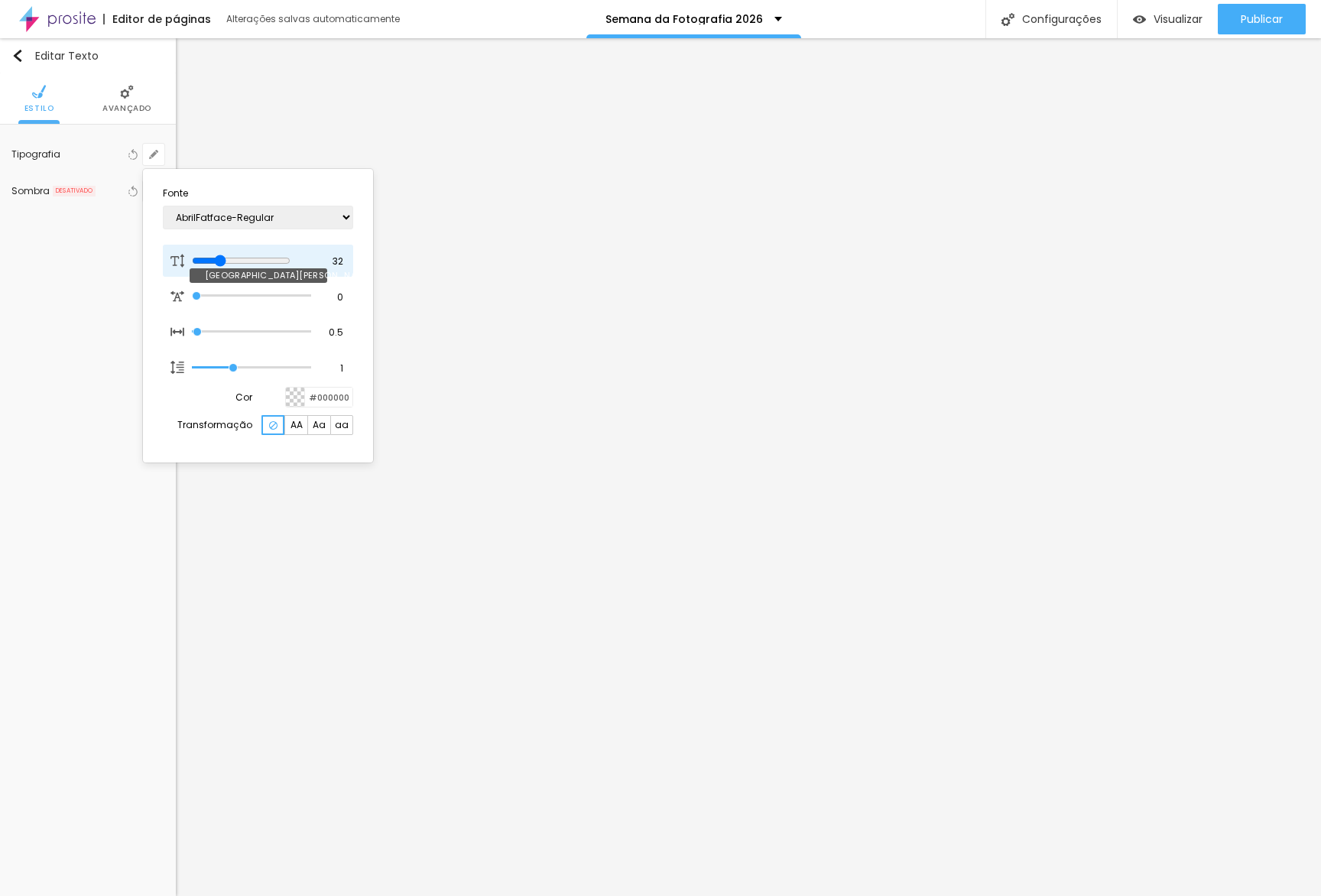
click at [226, 259] on input "range" at bounding box center [241, 261] width 98 height 13
click at [274, 122] on div at bounding box center [660, 448] width 1321 height 896
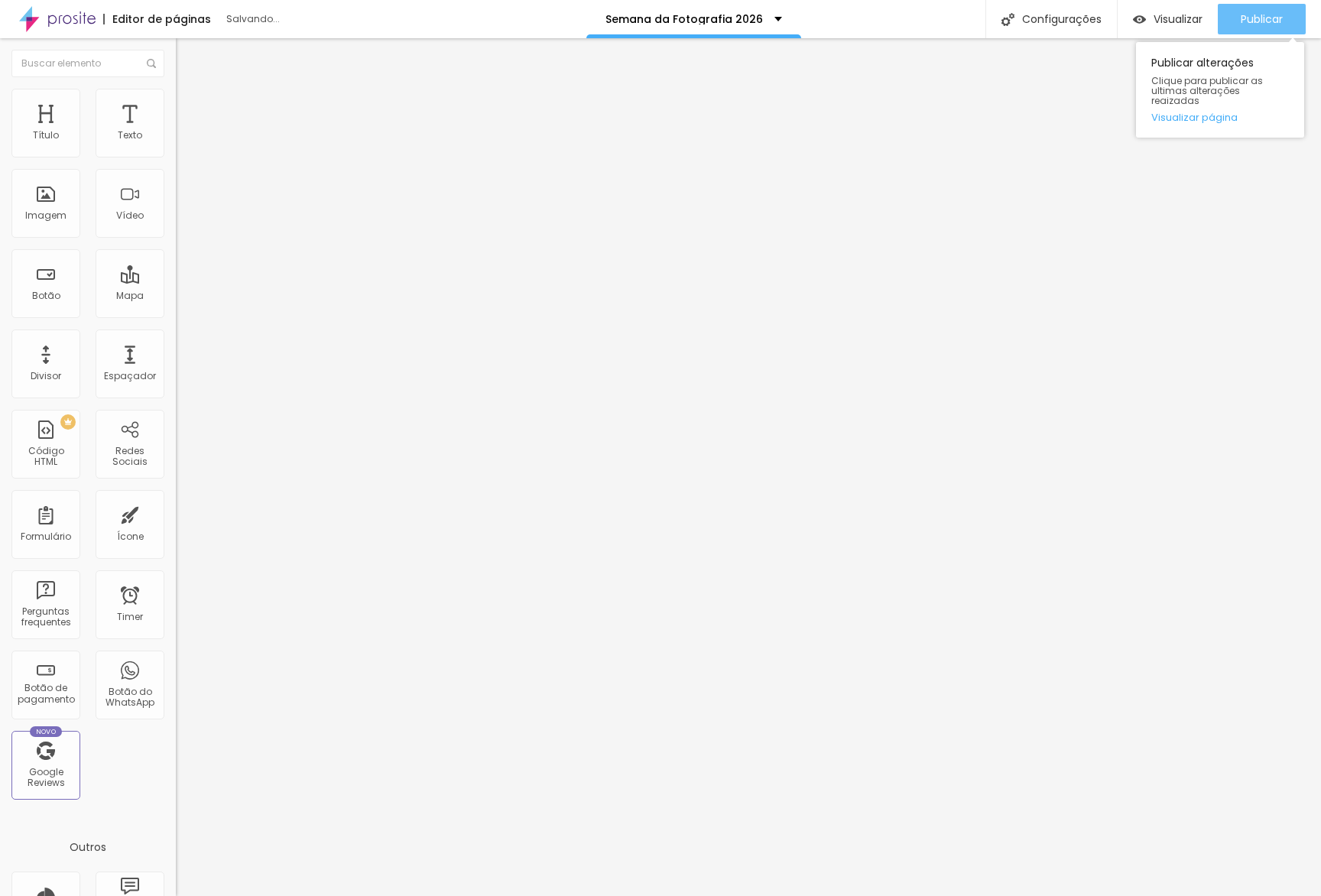
click at [1275, 13] on span "Publicar" at bounding box center [1261, 20] width 42 height 13
click at [1221, 112] on link "Visualizar página" at bounding box center [1220, 117] width 138 height 10
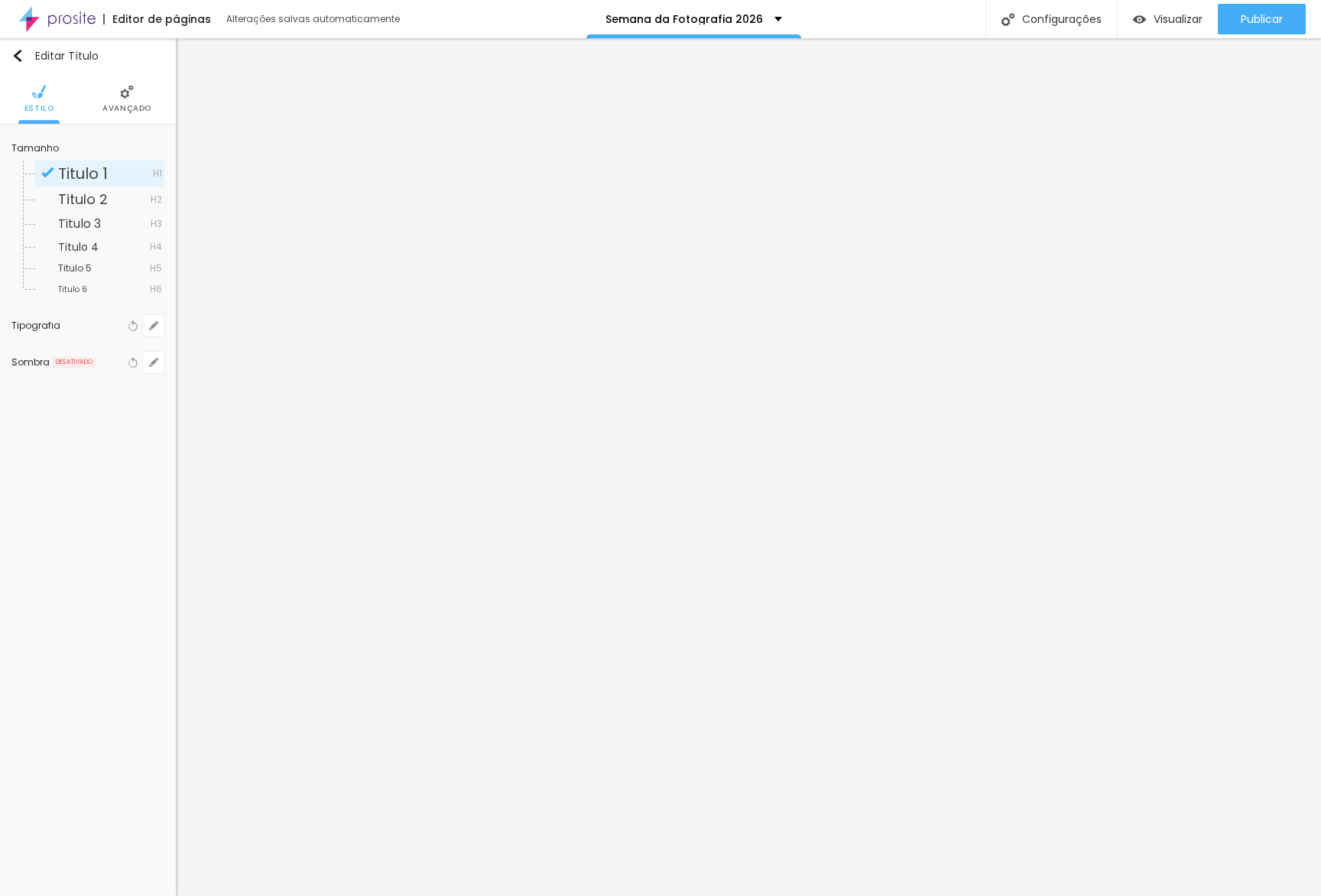
click at [156, 312] on div "Tipografia Voltar ao padrão" at bounding box center [88, 325] width 153 height 37
click at [156, 325] on icon "button" at bounding box center [154, 325] width 9 height 9
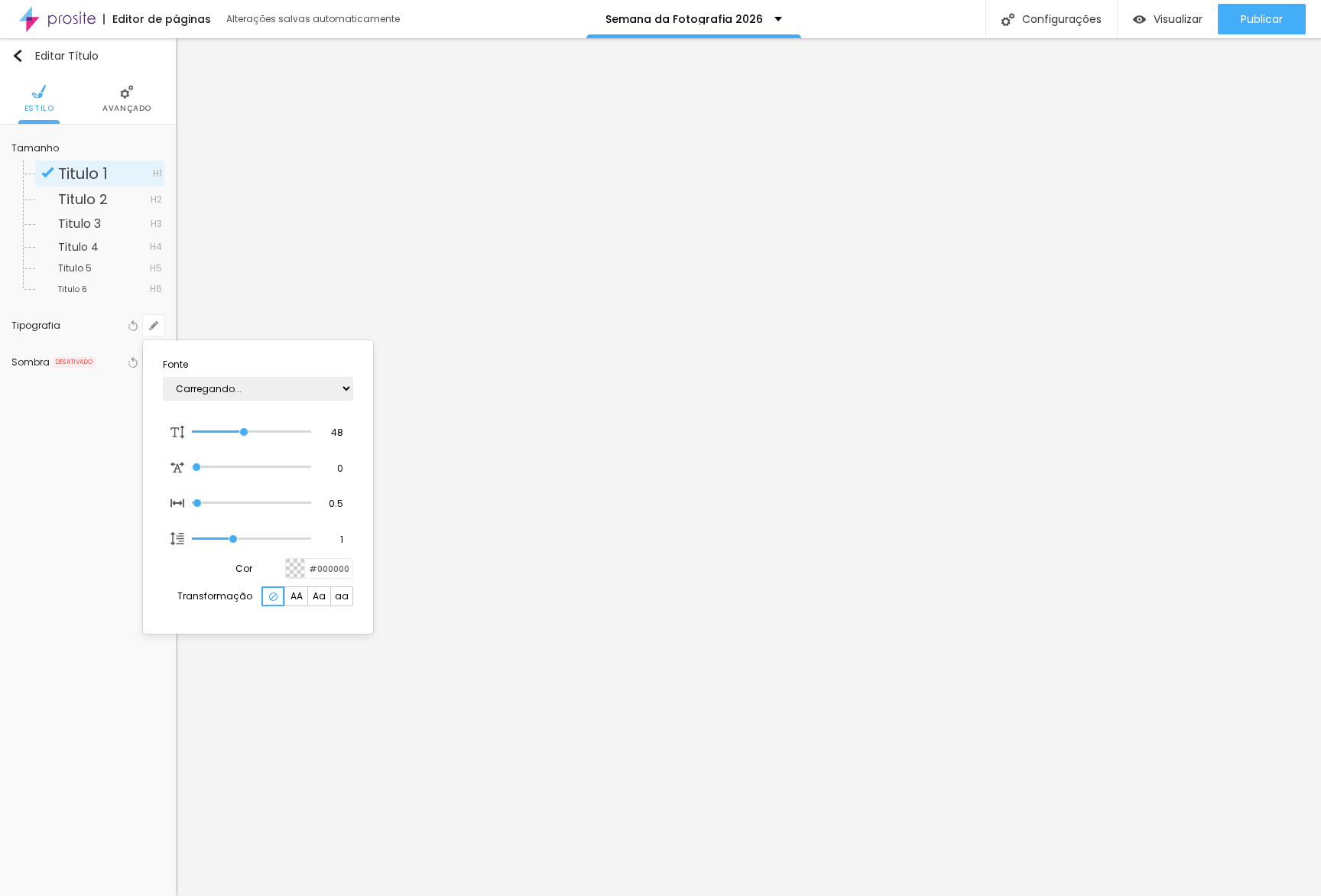
type input "1"
type input "51"
type input "1"
type input "52"
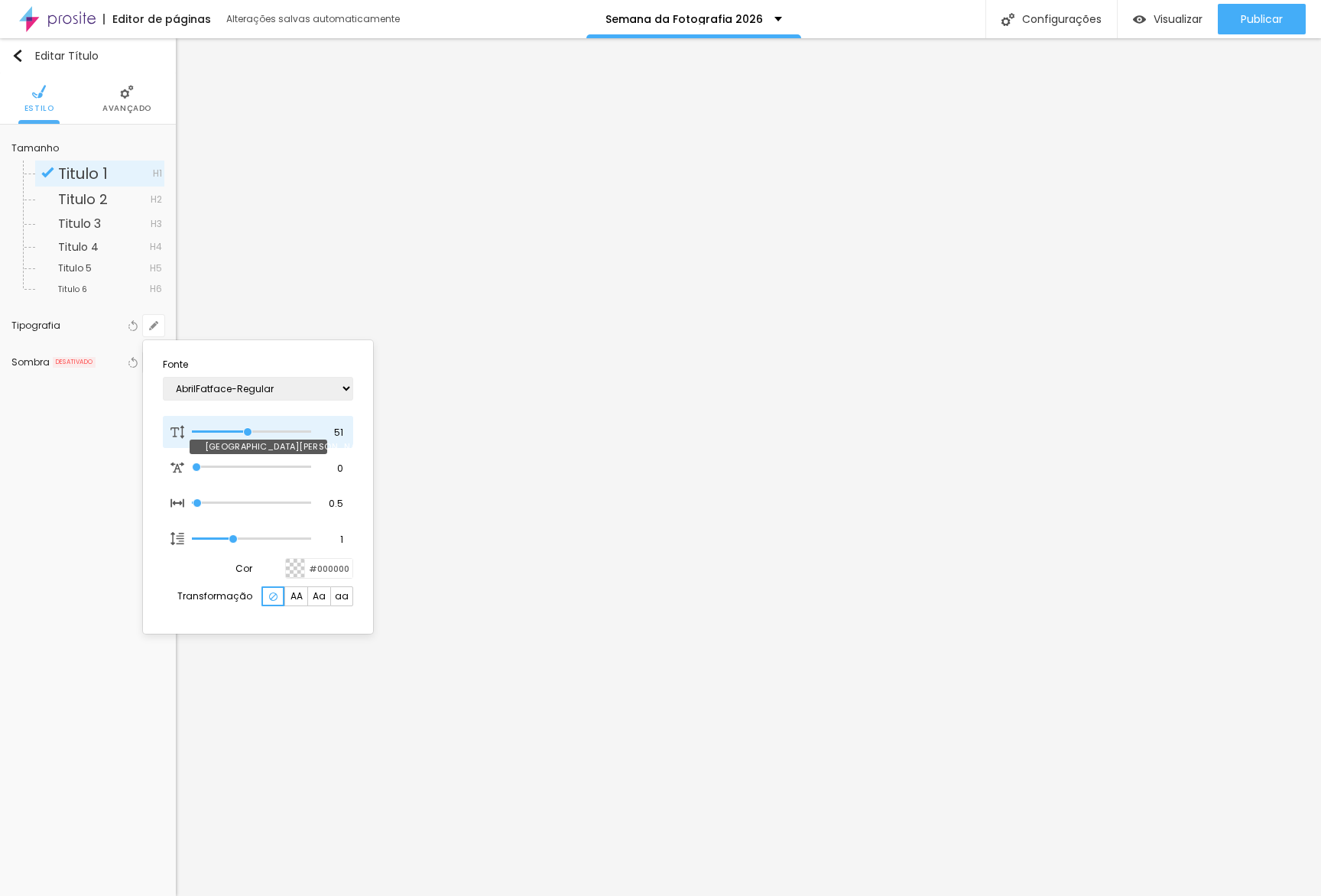
type input "52"
type input "1"
type input "52"
click at [249, 429] on input "range" at bounding box center [252, 431] width 120 height 8
click at [276, 274] on div at bounding box center [660, 448] width 1321 height 896
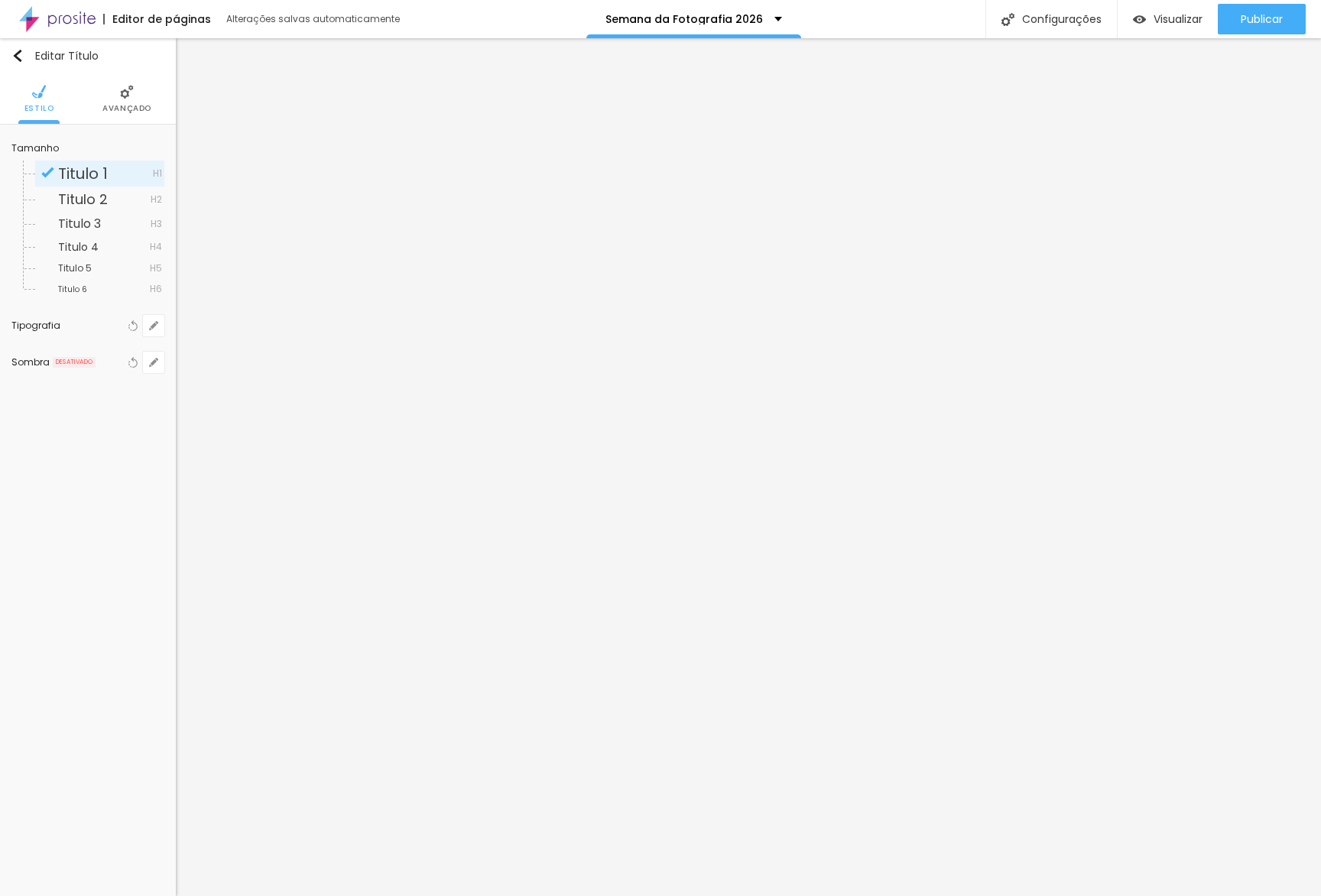
click at [146, 98] on li "Avançado" at bounding box center [127, 98] width 49 height 50
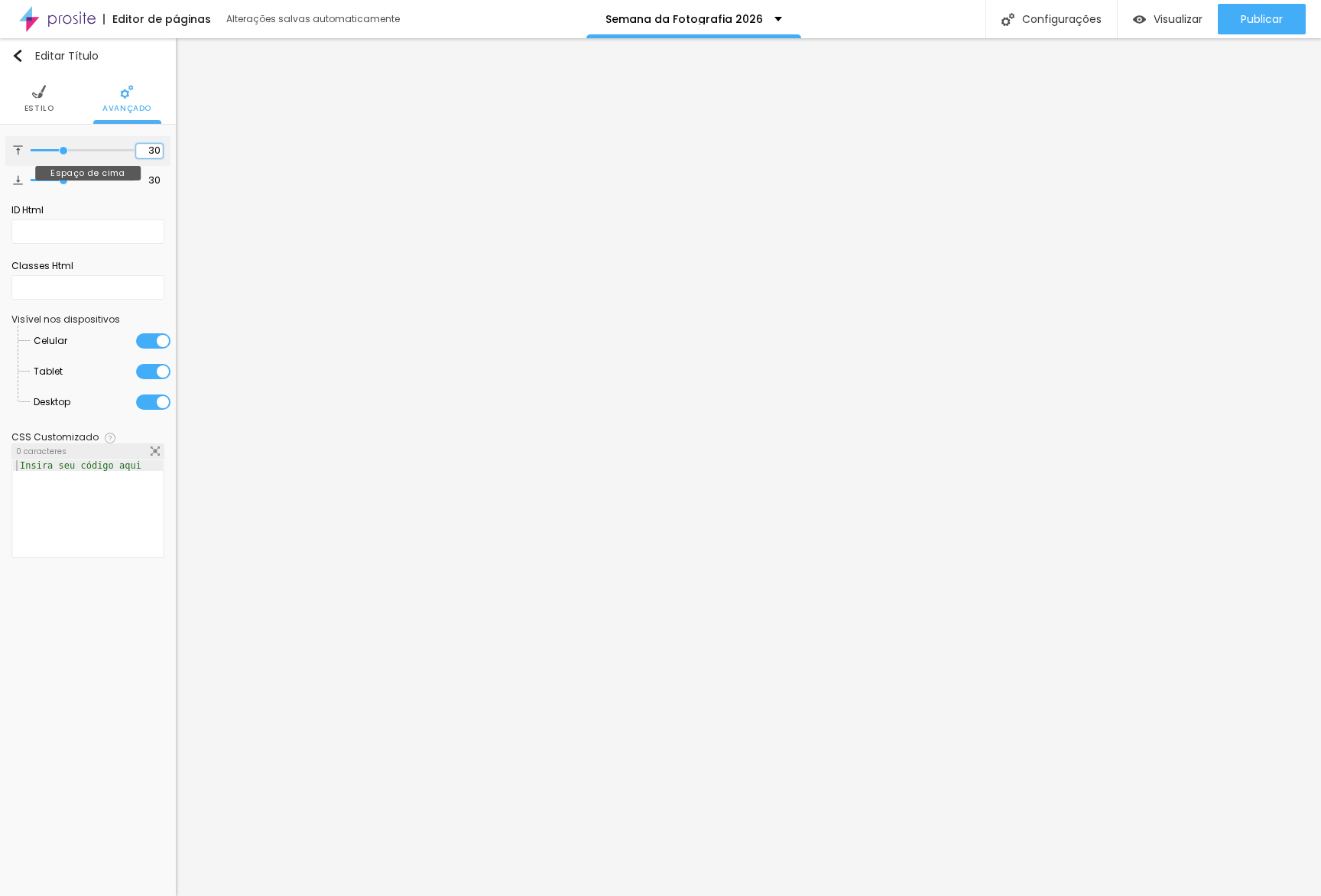
click at [141, 152] on input "30" at bounding box center [149, 151] width 27 height 14
type input "29"
type input "28"
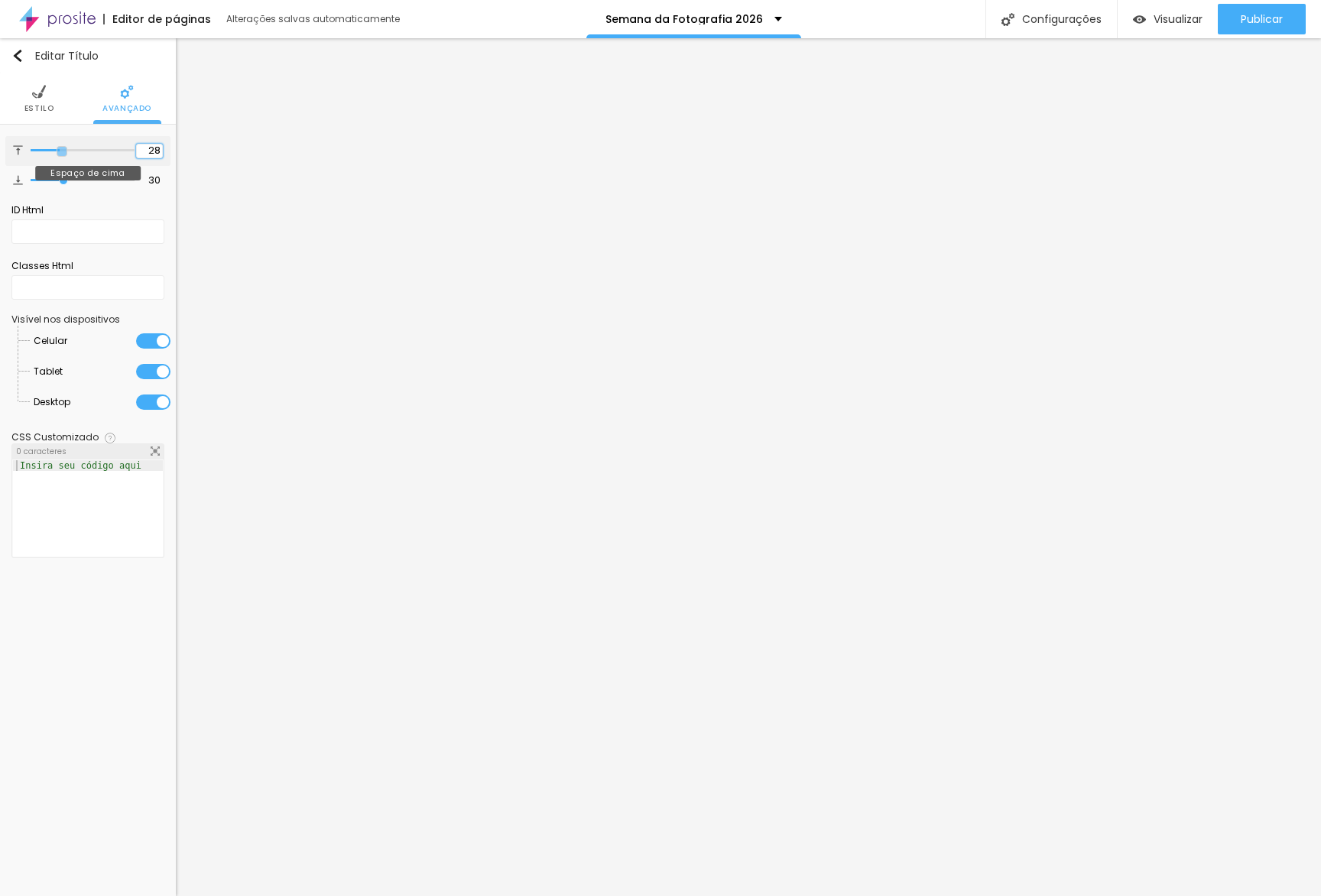
type input "27"
type input "26"
type input "25"
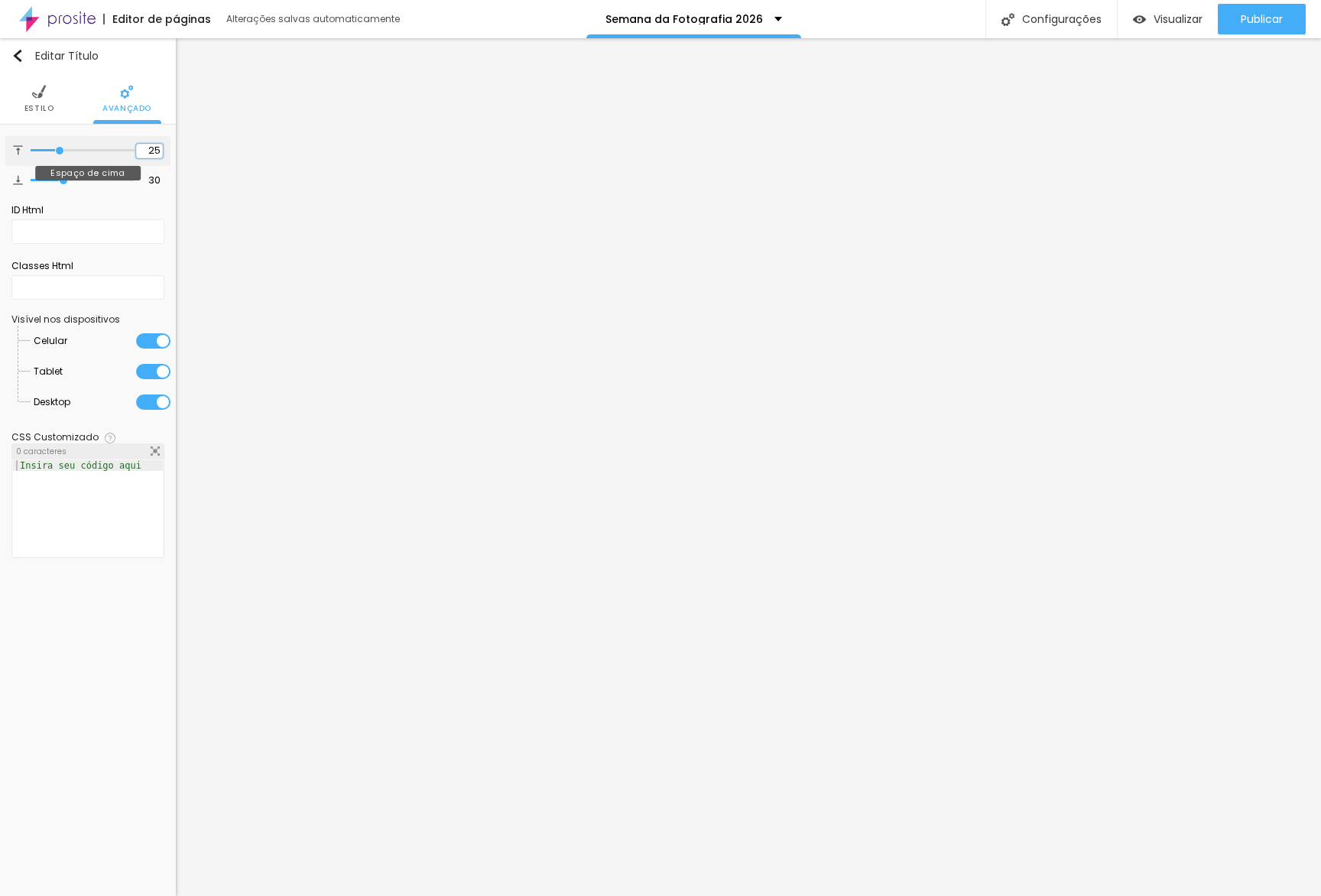
type input "25"
type input "24"
type input "23"
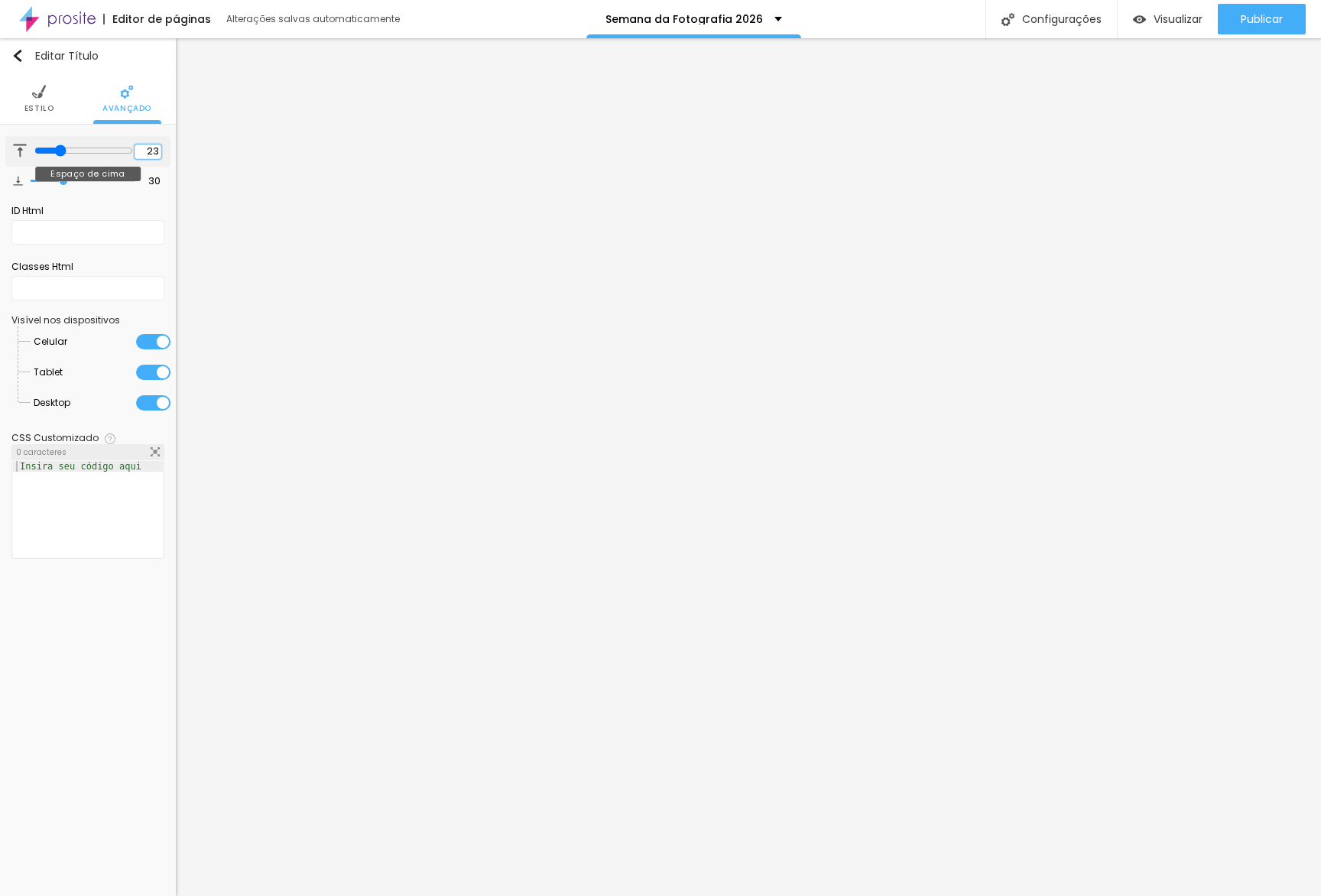
type input "22"
type input "21"
type input "20"
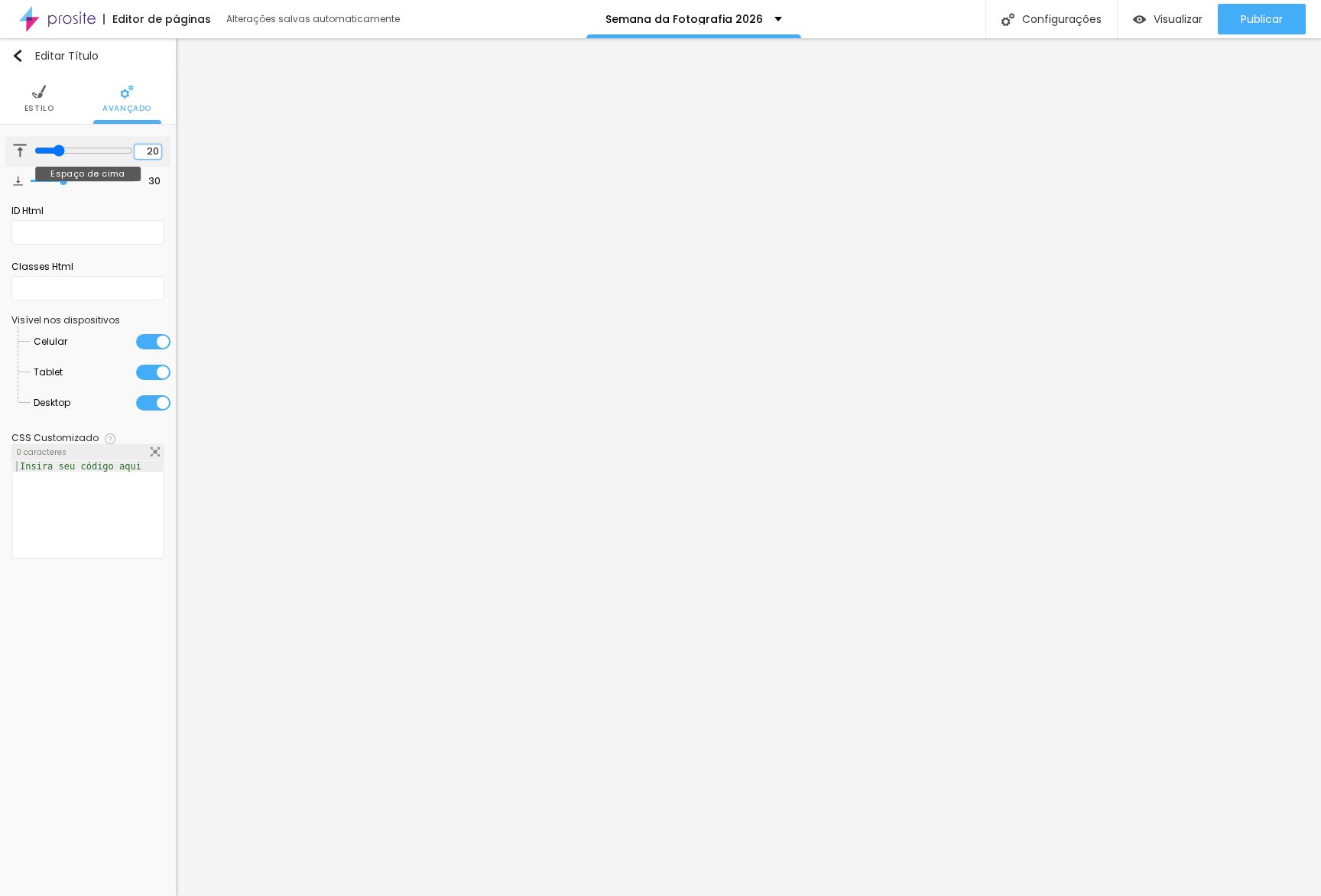
type input "20"
click at [152, 178] on input "30" at bounding box center [149, 181] width 27 height 14
type input "2"
type input "20"
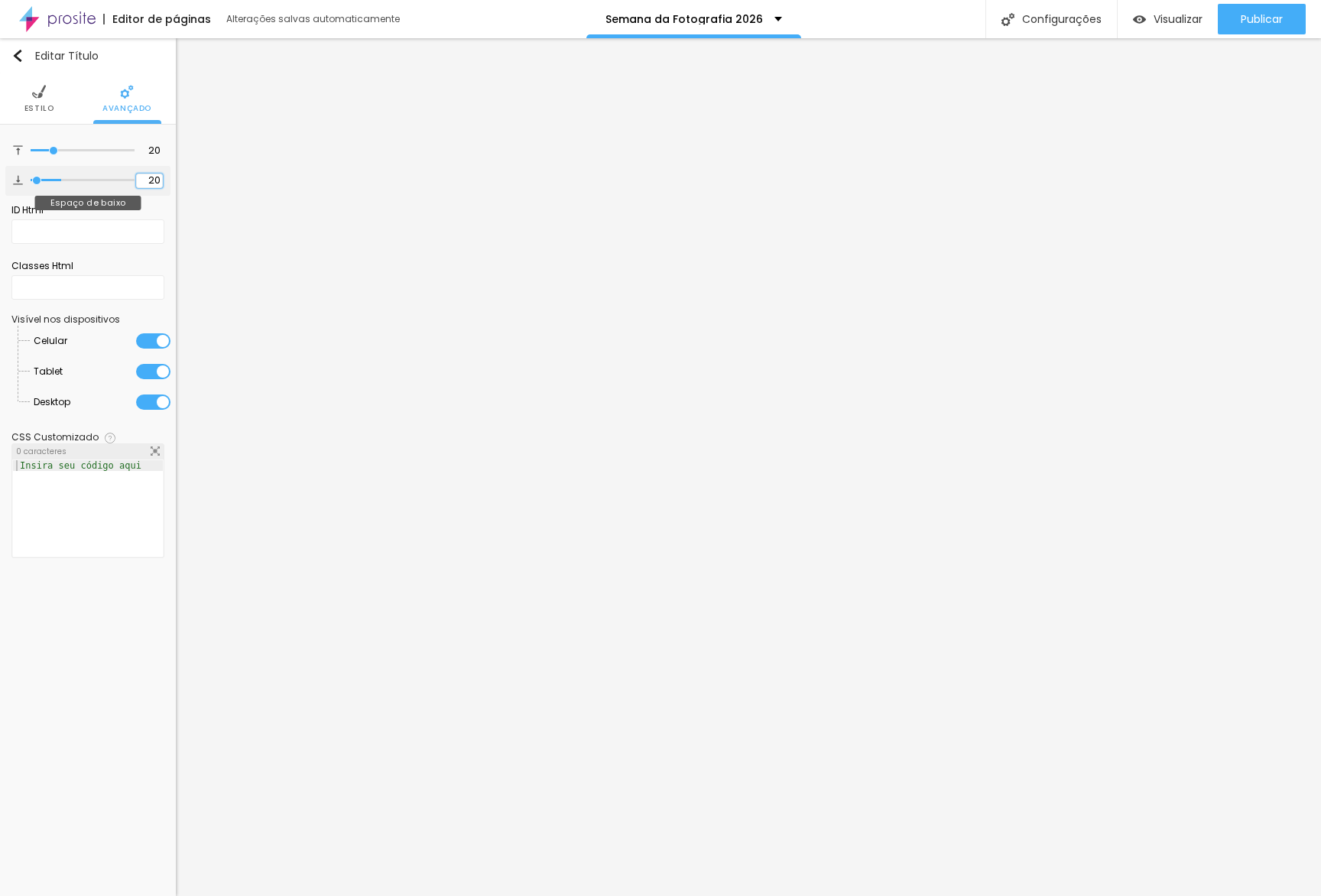
type input "20"
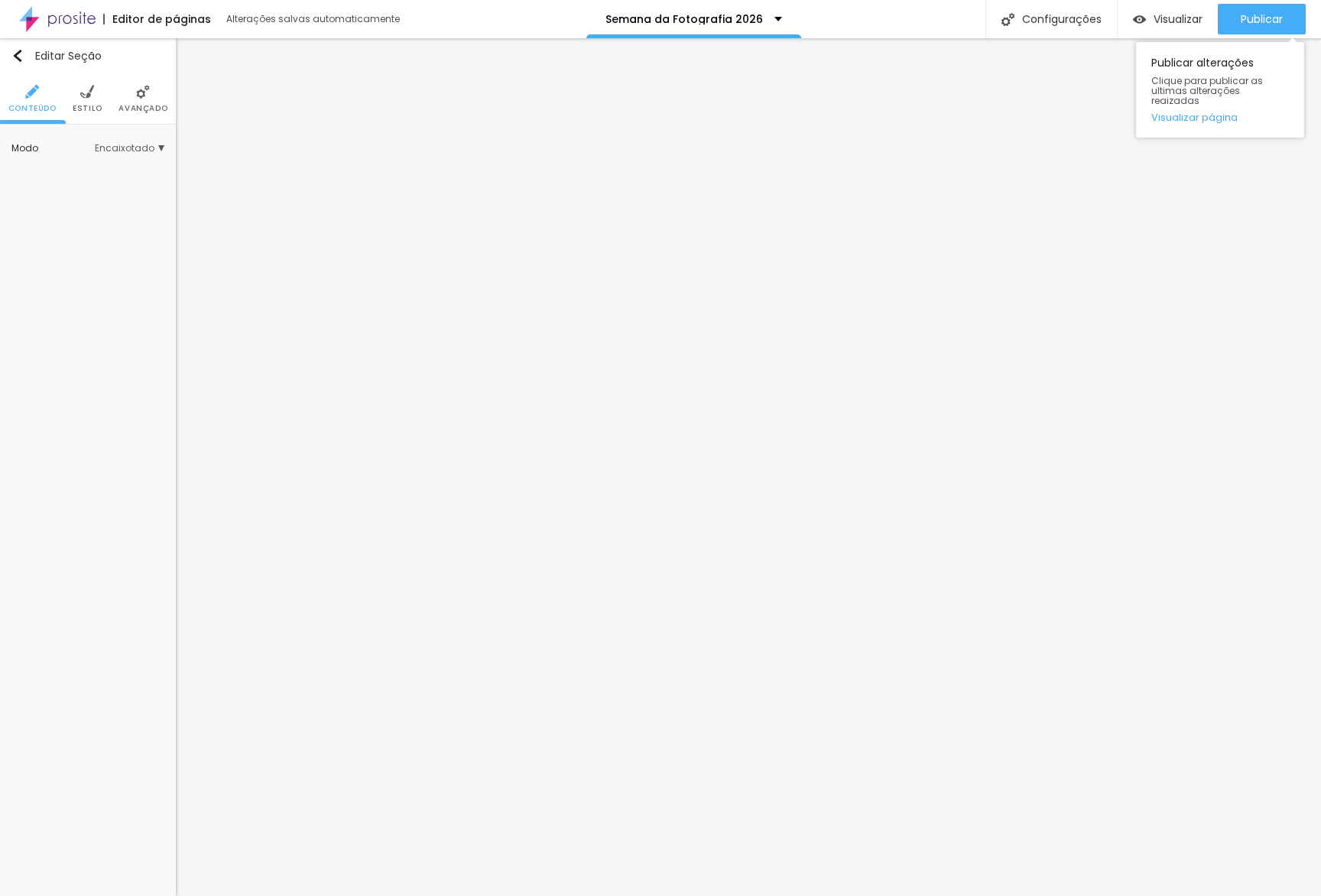
click at [1290, 2] on div "Publicar Publicar alterações Clique para publicar as ultimas alterações reaizad…" at bounding box center [1262, 19] width 88 height 39
click at [1285, 16] on button "Publicar" at bounding box center [1262, 19] width 88 height 31
click at [1241, 9] on div "Publicar" at bounding box center [1261, 19] width 42 height 31
